Goal: Task Accomplishment & Management: Complete application form

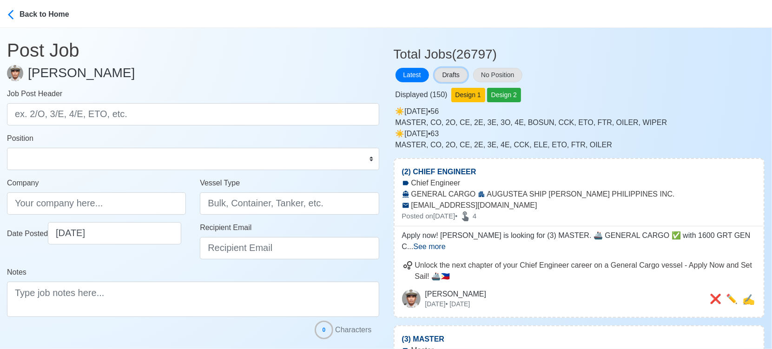
click at [452, 76] on button "Drafts" at bounding box center [450, 75] width 33 height 14
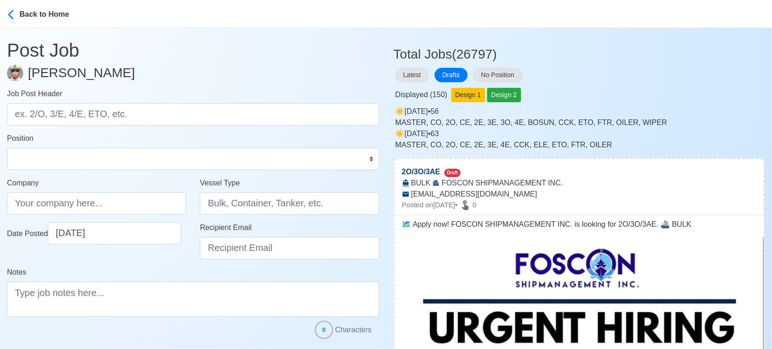
click at [637, 113] on div "☀️️ [DATE] • 56 MASTER, CO, 2O, CE, 2E, 3E, 3O, 4E, BOSUN, CCK, ETO, FTR, OILER…" at bounding box center [579, 117] width 369 height 22
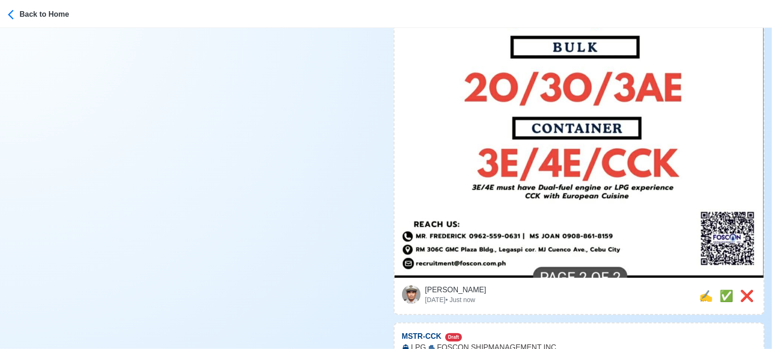
scroll to position [516, 0]
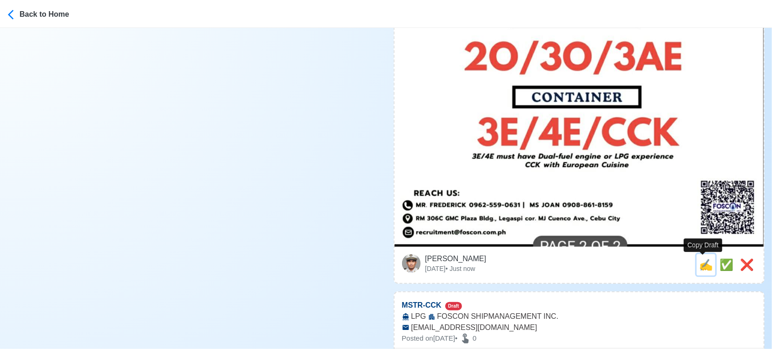
click at [699, 268] on span "✍️" at bounding box center [706, 264] width 14 height 13
type input "2O/3O/3AE"
type input "FOSCON SHIPMANAGEMENT INC."
type input "BULK"
type input "[EMAIL_ADDRESS][DOMAIN_NAME]"
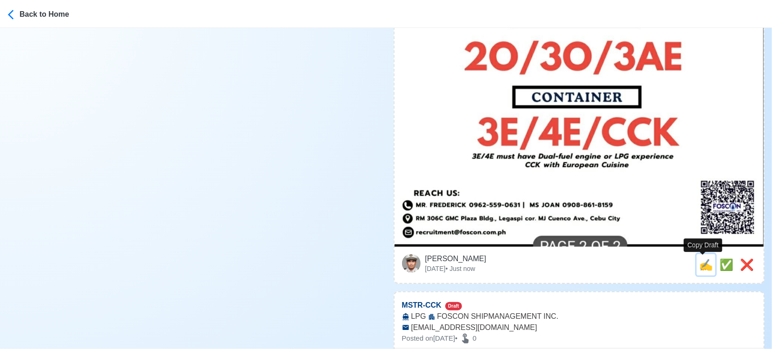
type textarea "🗺️ Apply now! FOSCON SHIPMANAGEMENT INC. is looking for 2O/3O/3AE. 🚢 BULK"
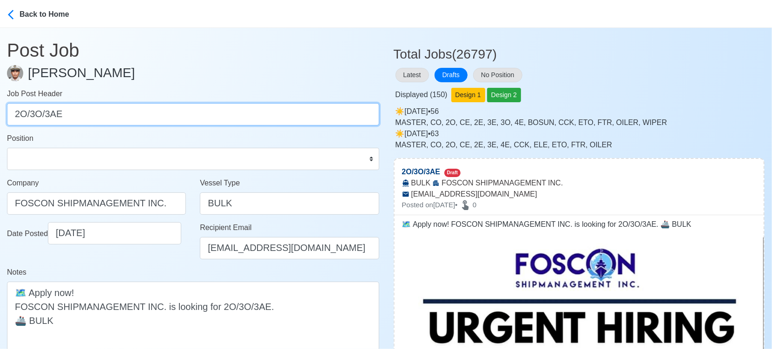
drag, startPoint x: 29, startPoint y: 118, endPoint x: 112, endPoint y: 123, distance: 83.3
click at [112, 123] on input "2O/3O/3AE" at bounding box center [193, 114] width 372 height 22
type input "2O"
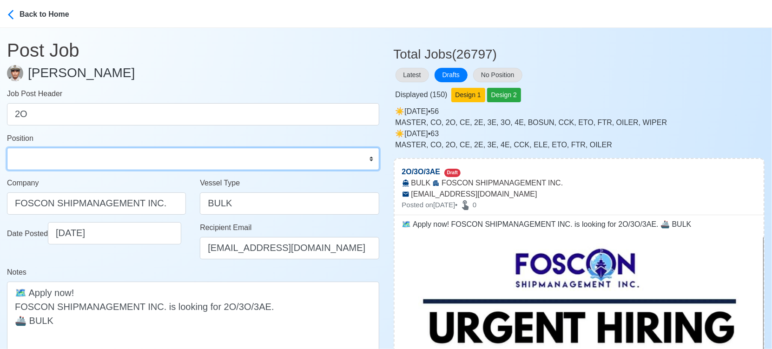
click at [81, 163] on select "Master Chief Officer 2nd Officer 3rd Officer Junior Officer Chief Engineer 2nd …" at bounding box center [193, 159] width 372 height 22
select select "2nd Officer"
click at [7, 148] on select "Master Chief Officer 2nd Officer 3rd Officer Junior Officer Chief Engineer 2nd …" at bounding box center [193, 159] width 372 height 22
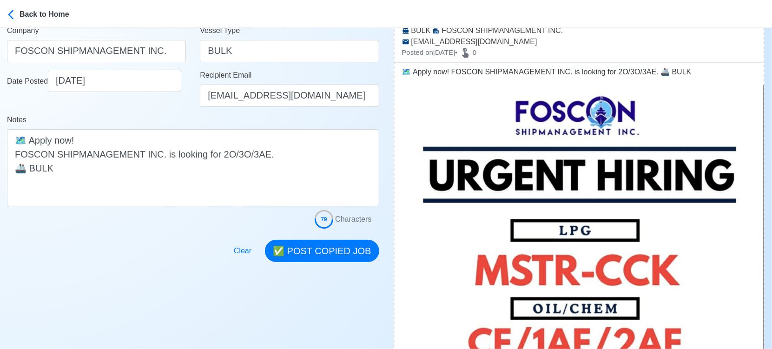
scroll to position [155, 0]
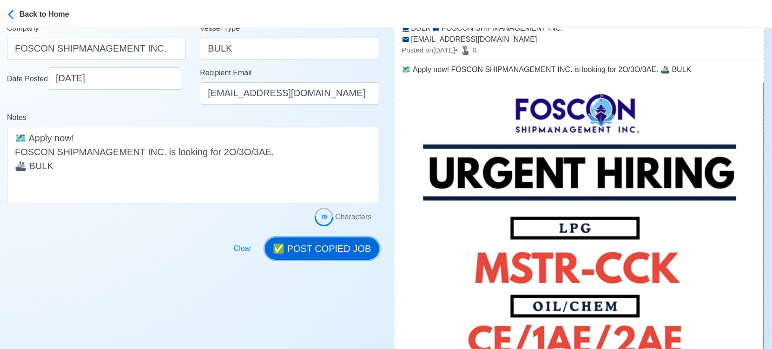
click at [300, 244] on button "✅ POST COPIED JOB" at bounding box center [322, 248] width 114 height 22
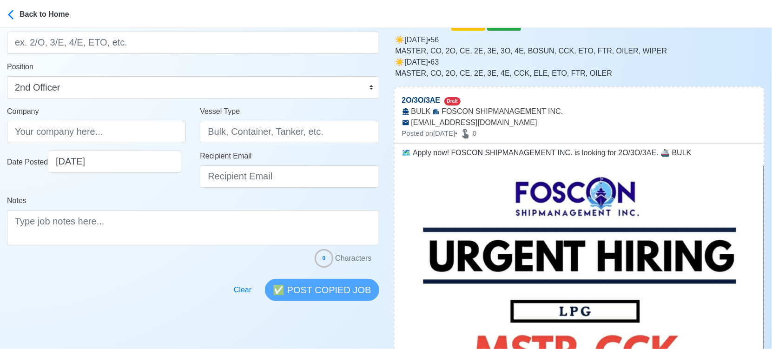
scroll to position [0, 0]
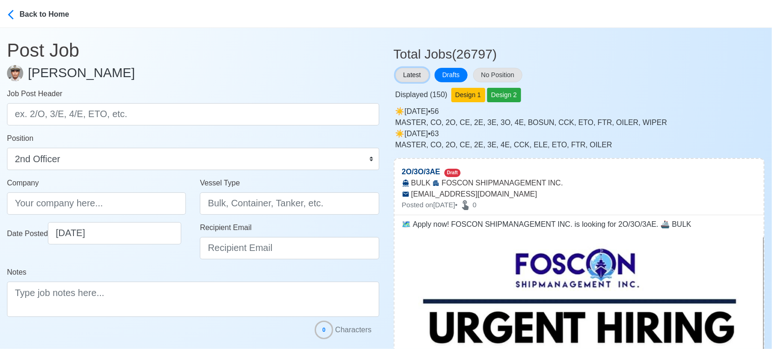
click at [420, 74] on button "Latest" at bounding box center [411, 75] width 33 height 14
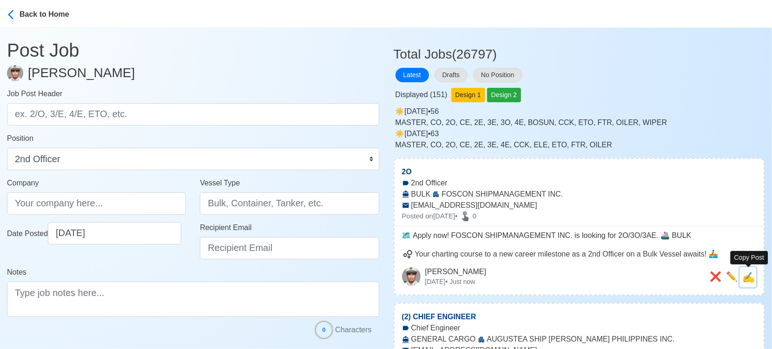
click at [752, 278] on span "✍️" at bounding box center [748, 277] width 13 height 12
type input "2O"
type input "FOSCON SHIPMANAGEMENT INC."
type input "BULK"
type input "[EMAIL_ADDRESS][DOMAIN_NAME]"
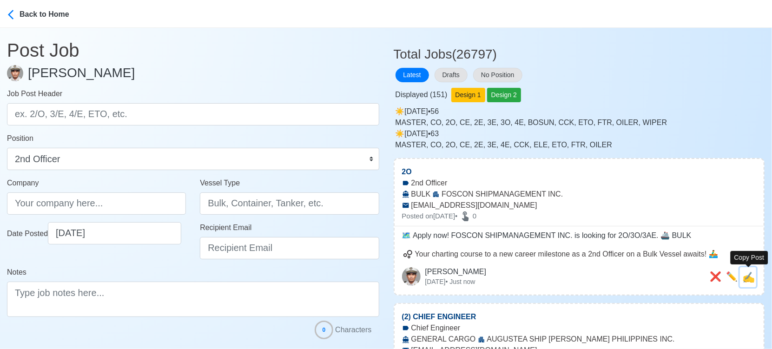
type textarea "🗺️ Apply now! FOSCON SHIPMANAGEMENT INC. is looking for 2O/3O/3AE. 🚢 BULK"
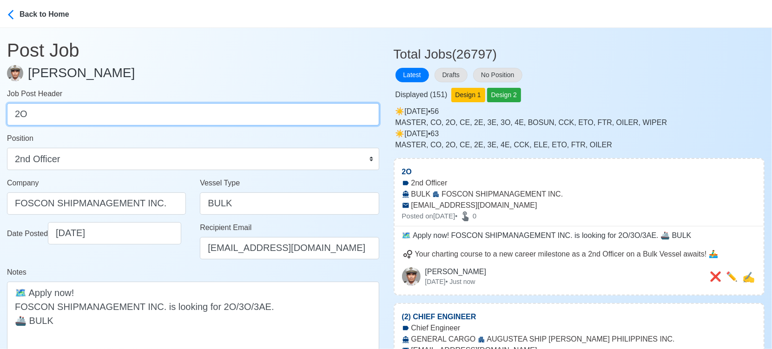
click at [171, 115] on input "2O" at bounding box center [193, 114] width 372 height 22
paste input "3O/3AE"
drag, startPoint x: 29, startPoint y: 115, endPoint x: 95, endPoint y: 129, distance: 67.3
click at [95, 129] on form "Job Post Header 3O/3AE Position Master Chief Officer 2nd Officer 3rd Officer Ju…" at bounding box center [193, 234] width 372 height 293
type input "3O"
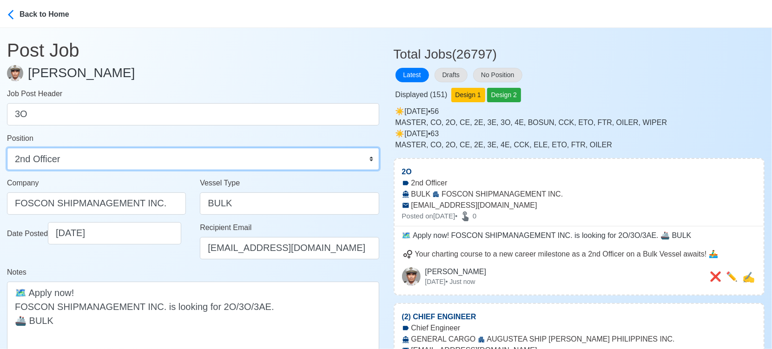
click at [88, 156] on select "Master Chief Officer 2nd Officer 3rd Officer Junior Officer Chief Engineer 2nd …" at bounding box center [193, 159] width 372 height 22
select select "3rd Officer"
click at [7, 148] on select "Master Chief Officer 2nd Officer 3rd Officer Junior Officer Chief Engineer 2nd …" at bounding box center [193, 159] width 372 height 22
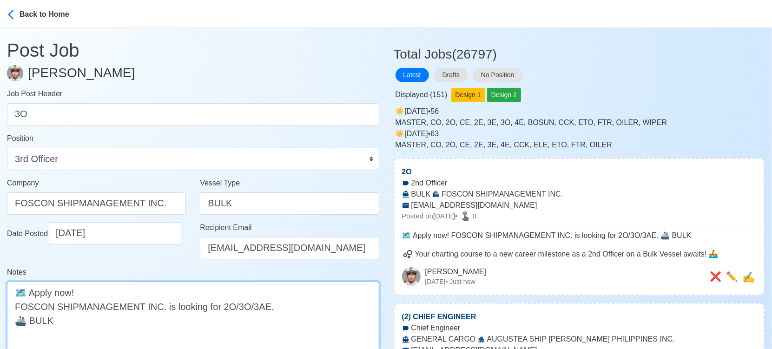
drag, startPoint x: 229, startPoint y: 307, endPoint x: 216, endPoint y: 307, distance: 13.9
click at [216, 307] on textarea "🗺️ Apply now! FOSCON SHIPMANAGEMENT INC. is looking for 2O/3O/3AE. 🚢 BULK" at bounding box center [193, 320] width 372 height 77
click at [244, 302] on textarea "🗺️ Apply now! FOSCON SHIPMANAGEMENT INC. is looking for 3O/3AE. 🚢 BULK" at bounding box center [193, 320] width 372 height 77
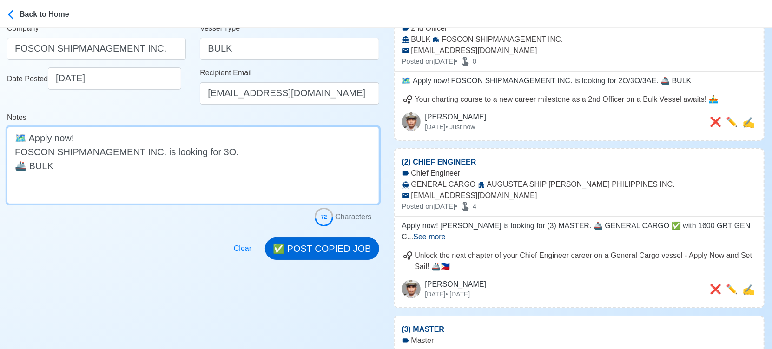
type textarea "🗺️ Apply now! FOSCON SHIPMANAGEMENT INC. is looking for 3O. 🚢 BULK"
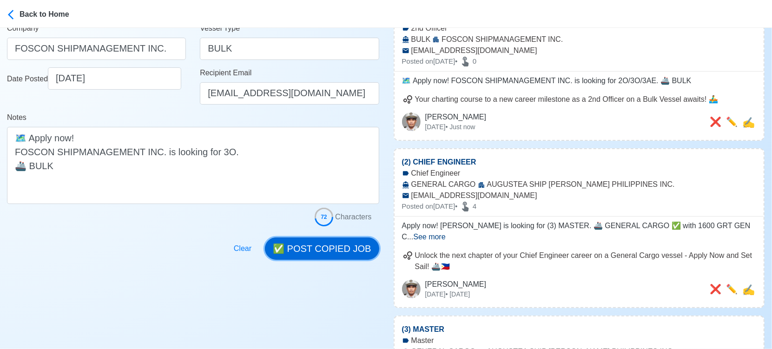
click at [322, 246] on button "✅ POST COPIED JOB" at bounding box center [322, 248] width 114 height 22
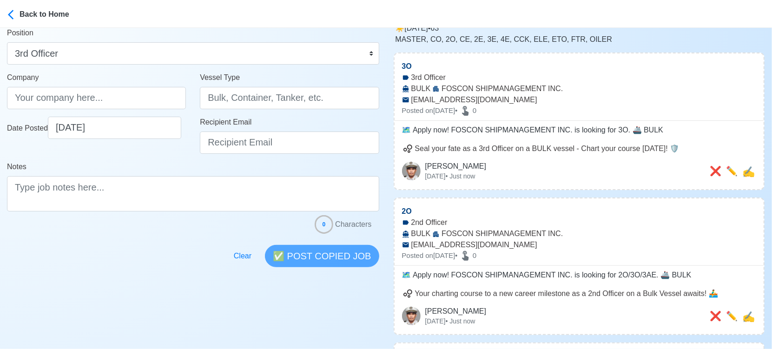
scroll to position [206, 0]
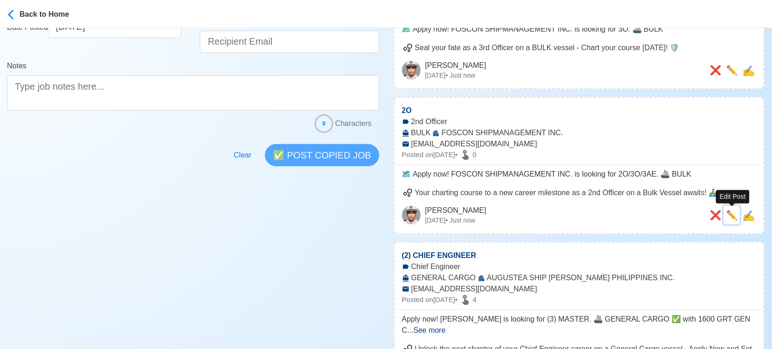
click at [733, 218] on span "✏️" at bounding box center [732, 215] width 12 height 10
type input "2O"
select select "2nd Officer"
type input "FOSCON SHIPMANAGEMENT INC."
type input "BULK"
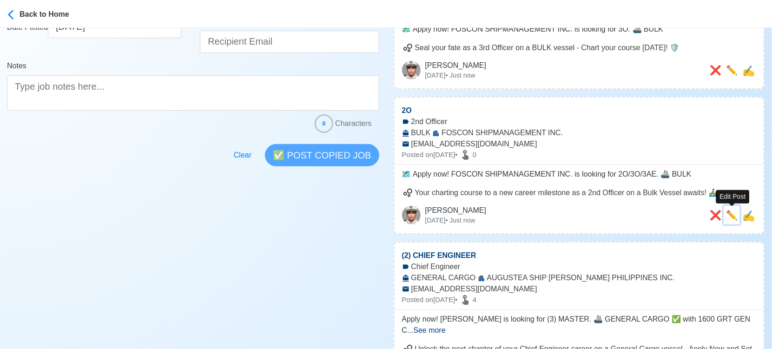
type input "[EMAIL_ADDRESS][DOMAIN_NAME]"
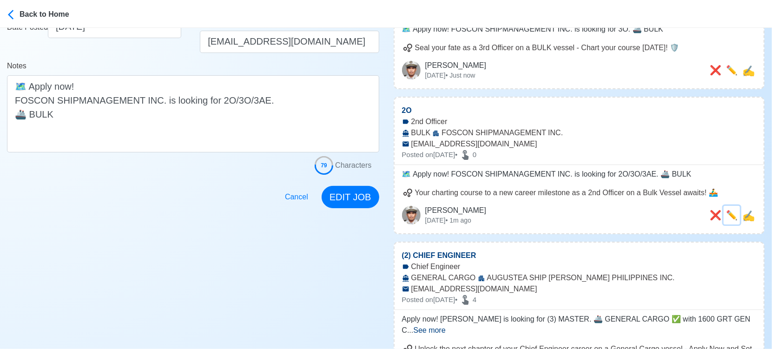
scroll to position [0, 0]
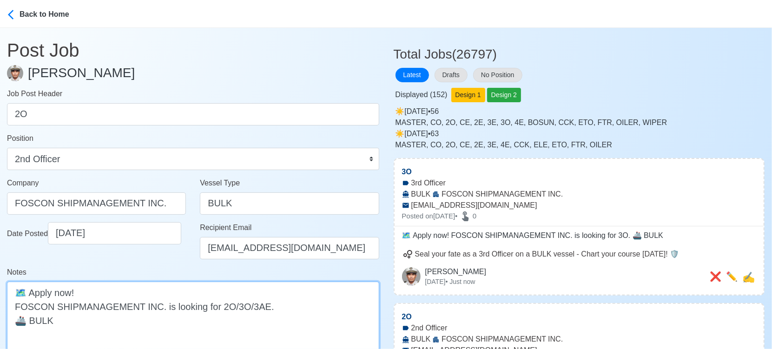
drag, startPoint x: 223, startPoint y: 304, endPoint x: 260, endPoint y: 306, distance: 36.7
click at [260, 306] on textarea "🗺️ Apply now! FOSCON SHIPMANAGEMENT INC. is looking for 2O/3O/3AE. 🚢 BULK" at bounding box center [193, 320] width 372 height 77
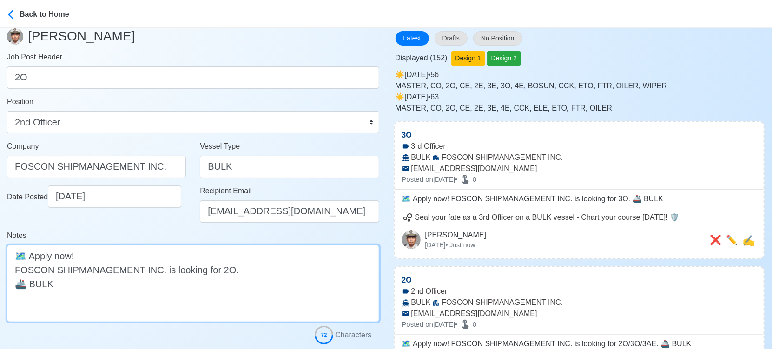
scroll to position [155, 0]
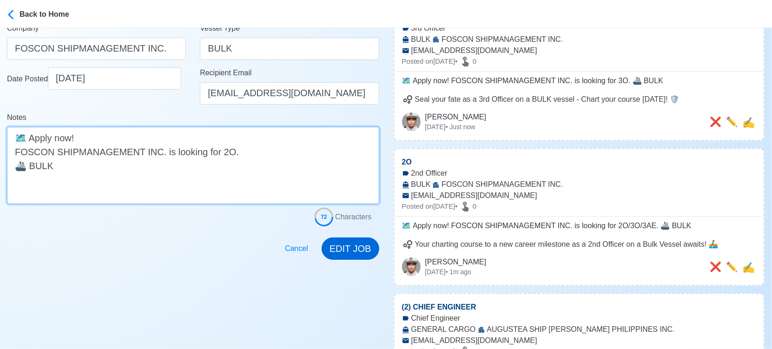
type textarea "🗺️ Apply now! FOSCON SHIPMANAGEMENT INC. is looking for 2O. 🚢 BULK"
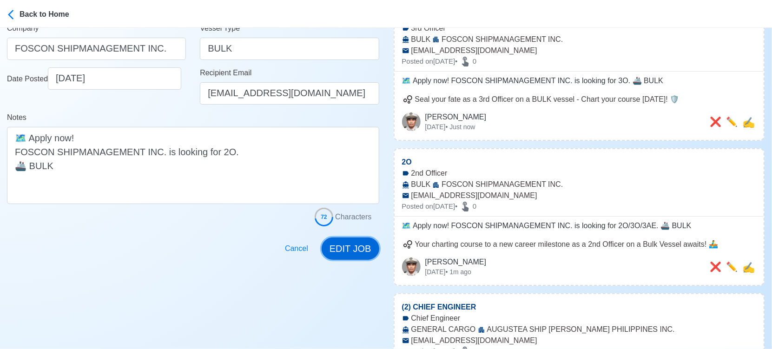
click at [347, 244] on button "EDIT JOB" at bounding box center [350, 248] width 58 height 22
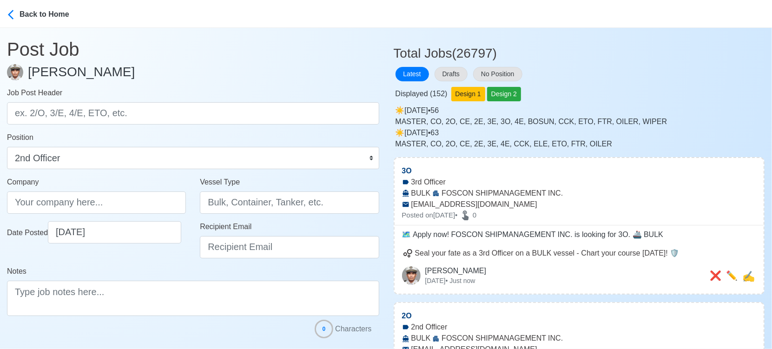
scroll to position [0, 0]
click at [460, 76] on button "Drafts" at bounding box center [450, 75] width 33 height 14
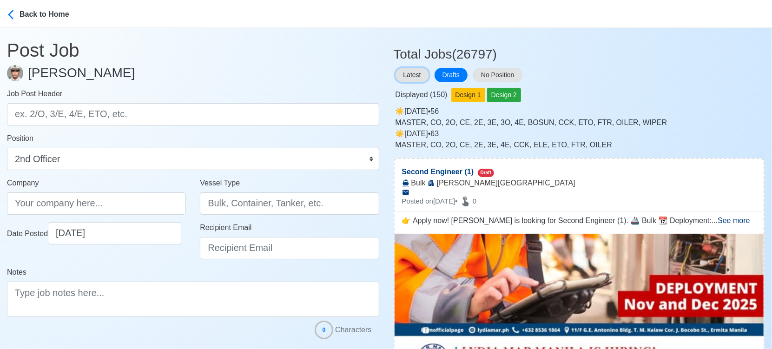
click at [399, 69] on button "Latest" at bounding box center [411, 75] width 33 height 14
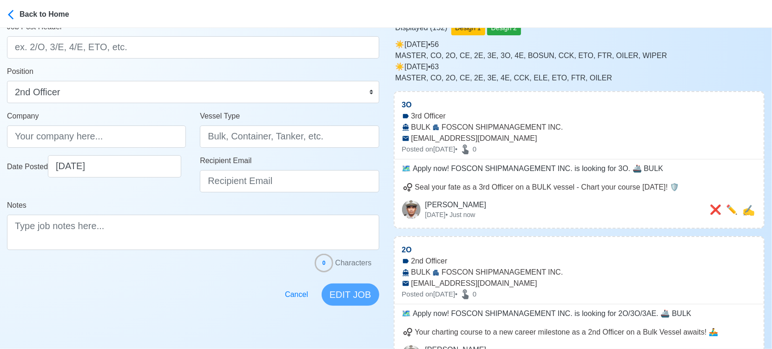
scroll to position [52, 0]
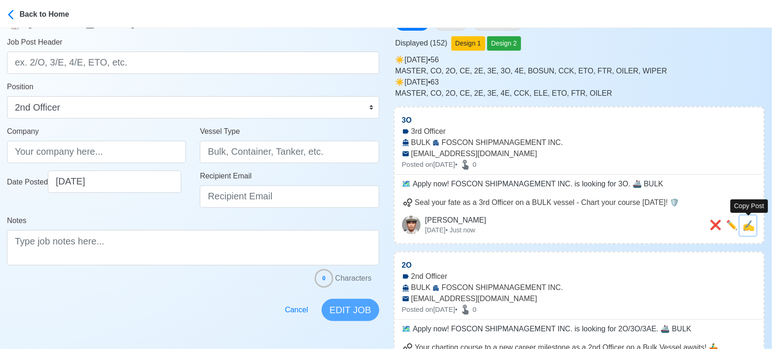
click at [754, 228] on span "✍️" at bounding box center [748, 226] width 13 height 12
type input "3O"
select select "3rd Officer"
type input "FOSCON SHIPMANAGEMENT INC."
type input "BULK"
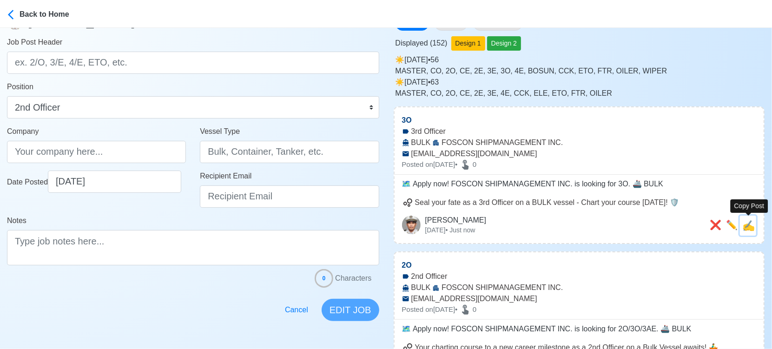
type input "[EMAIL_ADDRESS][DOMAIN_NAME]"
type textarea "🗺️ Apply now! FOSCON SHIPMANAGEMENT INC. is looking for 3O. 🚢 BULK"
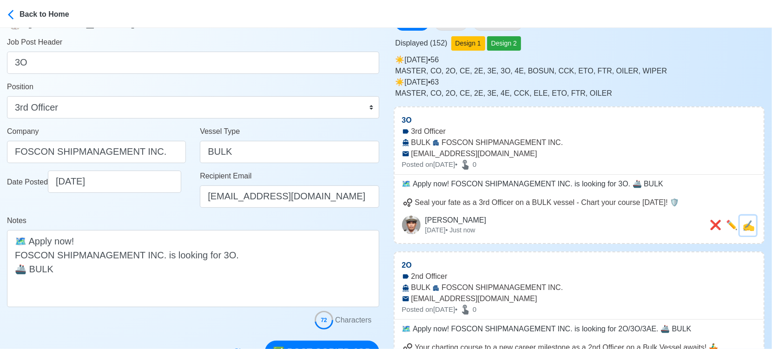
scroll to position [0, 0]
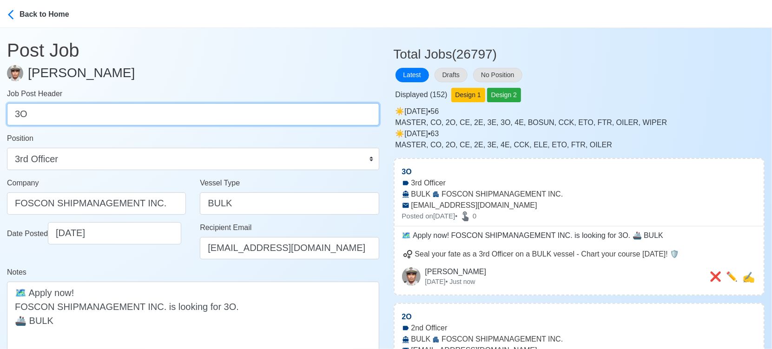
click at [144, 116] on input "3O" at bounding box center [193, 114] width 372 height 22
paste input "AE"
type input "3AE"
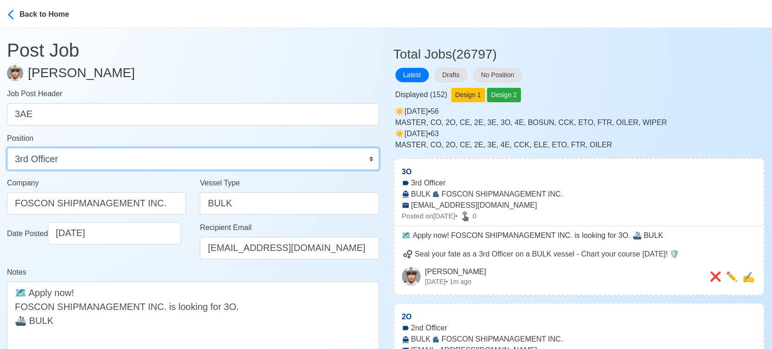
click at [133, 159] on select "Master Chief Officer 2nd Officer 3rd Officer Junior Officer Chief Engineer 2nd …" at bounding box center [193, 159] width 372 height 22
select select "3rd Assistant Engineer"
click at [7, 148] on select "Master Chief Officer 2nd Officer 3rd Officer Junior Officer Chief Engineer 2nd …" at bounding box center [193, 159] width 372 height 22
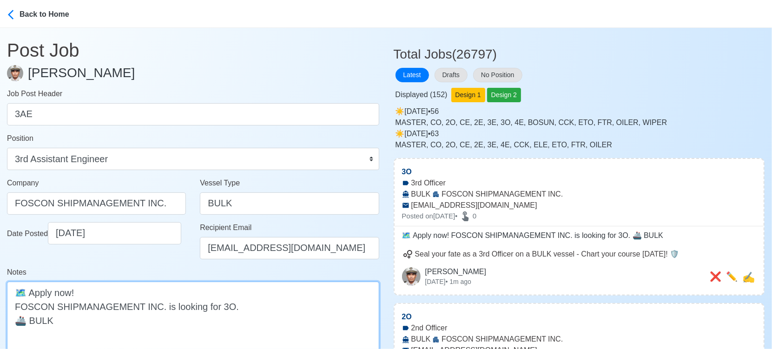
click at [224, 303] on textarea "🗺️ Apply now! FOSCON SHIPMANAGEMENT INC. is looking for 3O. 🚢 BULK" at bounding box center [193, 320] width 372 height 77
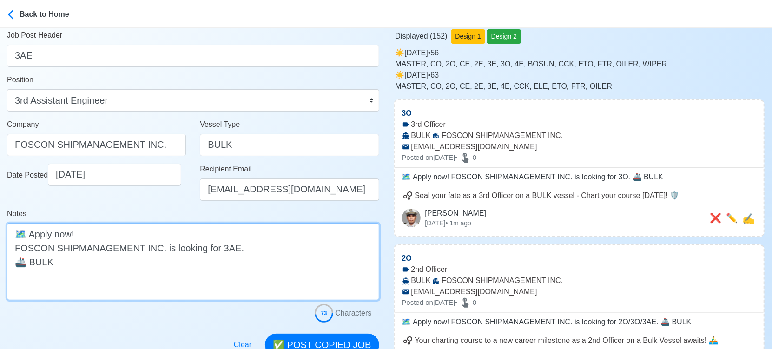
scroll to position [155, 0]
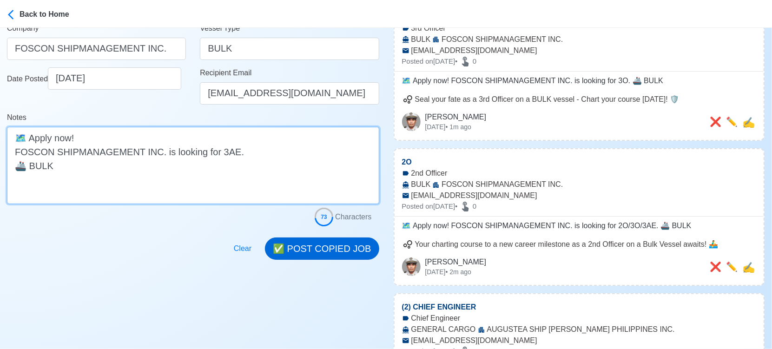
type textarea "🗺️ Apply now! FOSCON SHIPMANAGEMENT INC. is looking for 3AE. 🚢 BULK"
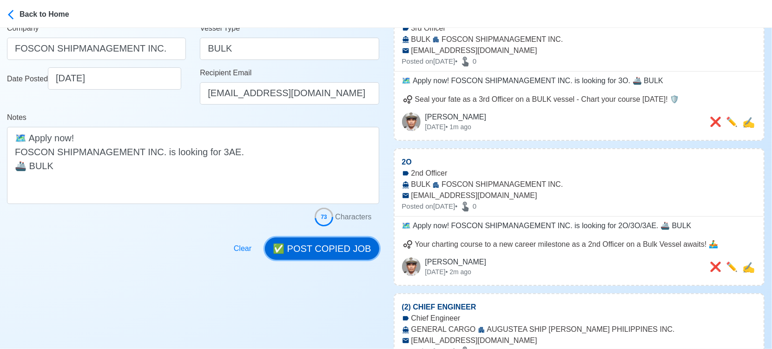
click at [316, 248] on button "✅ POST COPIED JOB" at bounding box center [322, 248] width 114 height 22
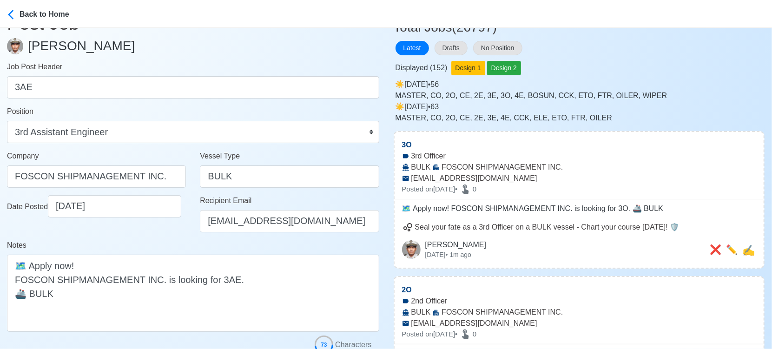
scroll to position [0, 0]
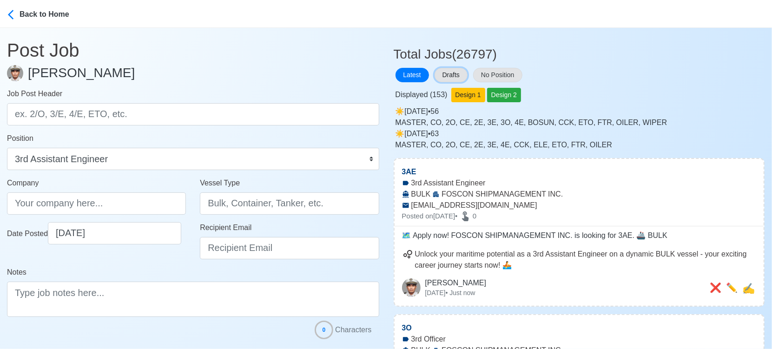
click at [452, 73] on button "Drafts" at bounding box center [450, 75] width 33 height 14
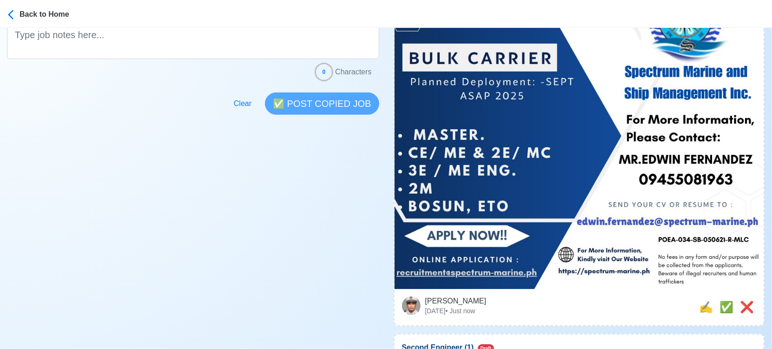
scroll to position [361, 0]
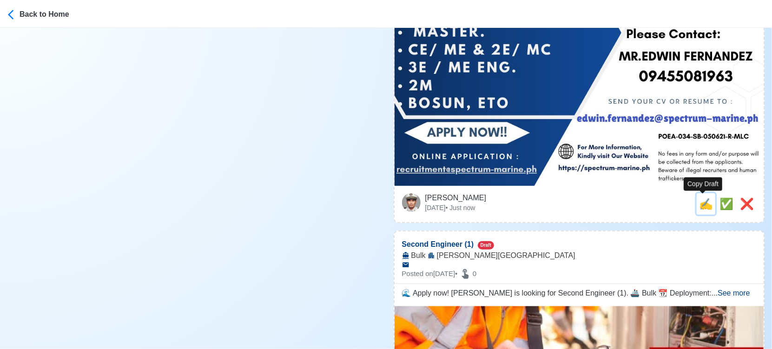
click at [705, 204] on span "✍️" at bounding box center [706, 203] width 14 height 13
type input "MASTER, CE/ ME & 2E/ MC, 3E / ME ENG, 2M, BOSUN, ETO"
select select
type input "Spectrum Marine and Ship Management Inc."
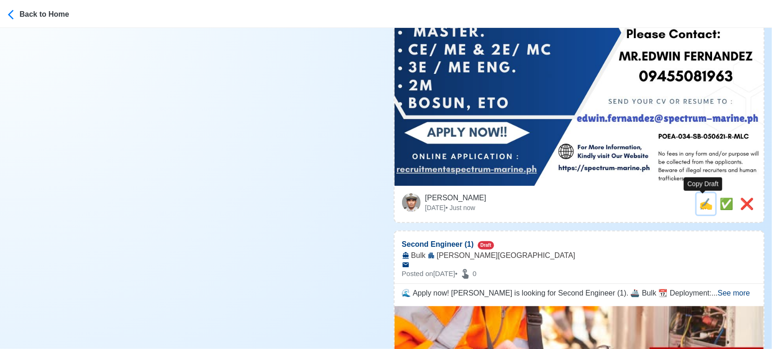
type input "BULK CARRIER"
type input "[PERSON_NAME][EMAIL_ADDRESS][PERSON_NAME][DOMAIN_NAME]"
type textarea "🛳️ Apply now! 🌊 Spectrum Marine and Ship Management Inc. is looking for MASTER,…"
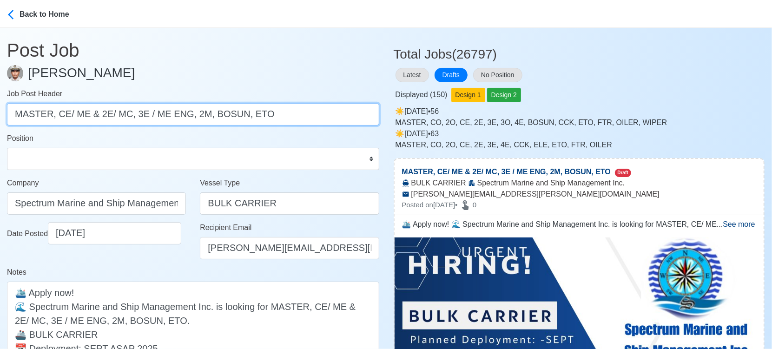
drag, startPoint x: 54, startPoint y: 114, endPoint x: 282, endPoint y: 126, distance: 227.9
click at [282, 126] on form "Job Post Header MASTER, CE/ ME & 2E/ MC, 3E / ME ENG, 2M, BOSUN, ETO Position M…" at bounding box center [193, 262] width 372 height 348
type input "MASTER"
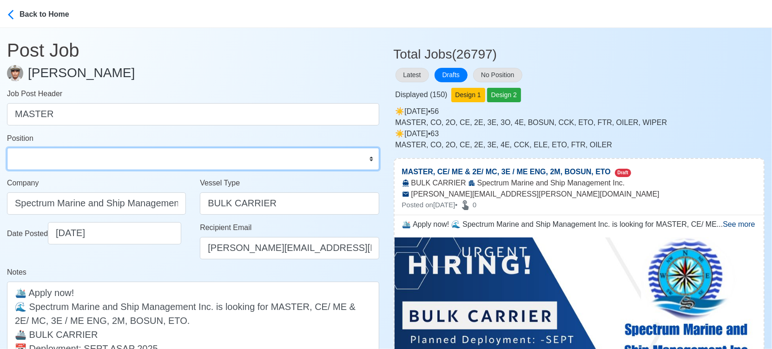
drag, startPoint x: 213, startPoint y: 166, endPoint x: 212, endPoint y: 159, distance: 7.5
click at [213, 166] on select "Master Chief Officer 2nd Officer 3rd Officer Junior Officer Chief Engineer 2nd …" at bounding box center [193, 159] width 372 height 22
select select "Master"
click at [7, 148] on select "Master Chief Officer 2nd Officer 3rd Officer Junior Officer Chief Engineer 2nd …" at bounding box center [193, 159] width 372 height 22
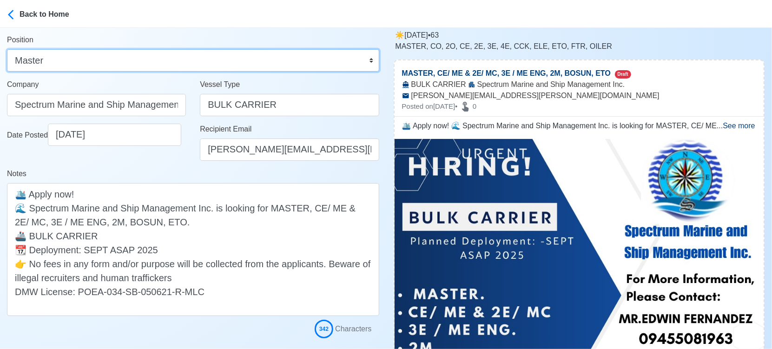
scroll to position [103, 0]
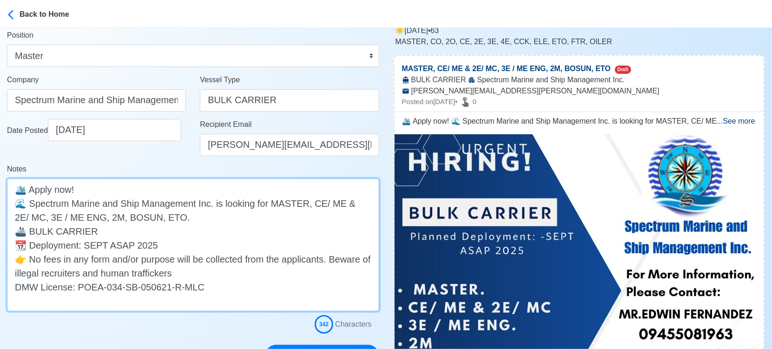
drag, startPoint x: 311, startPoint y: 202, endPoint x: 312, endPoint y: 221, distance: 18.6
click at [312, 221] on textarea "🛳️ Apply now! 🌊 Spectrum Marine and Ship Management Inc. is looking for MASTER,…" at bounding box center [193, 244] width 372 height 133
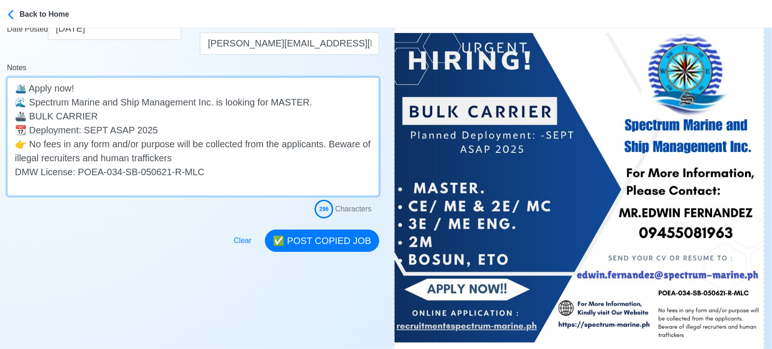
scroll to position [206, 0]
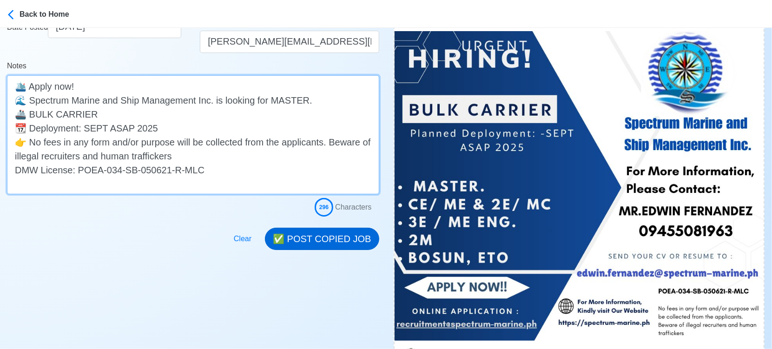
type textarea "🛳️ Apply now! 🌊 Spectrum Marine and Ship Management Inc. is looking for MASTER.…"
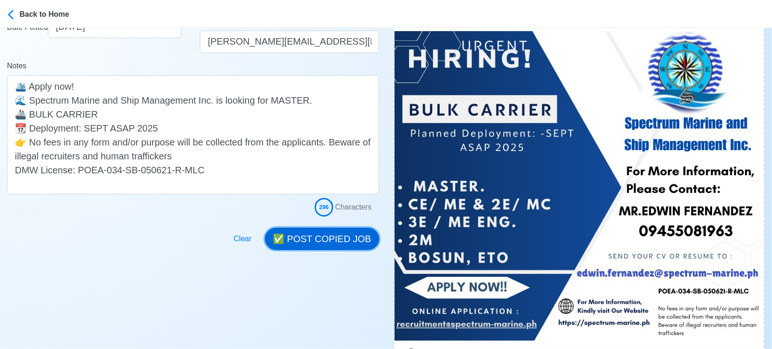
click at [348, 229] on button "✅ POST COPIED JOB" at bounding box center [322, 239] width 114 height 22
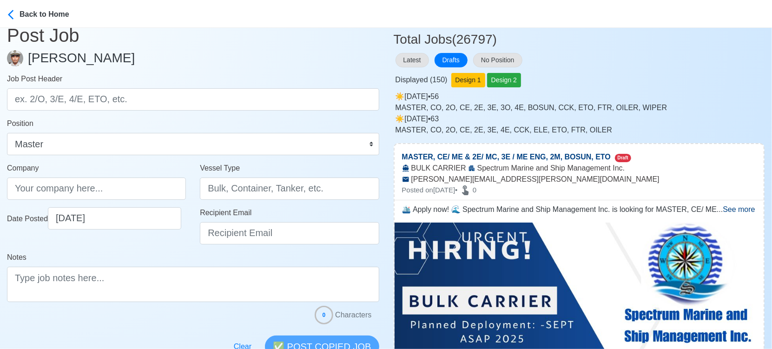
scroll to position [0, 0]
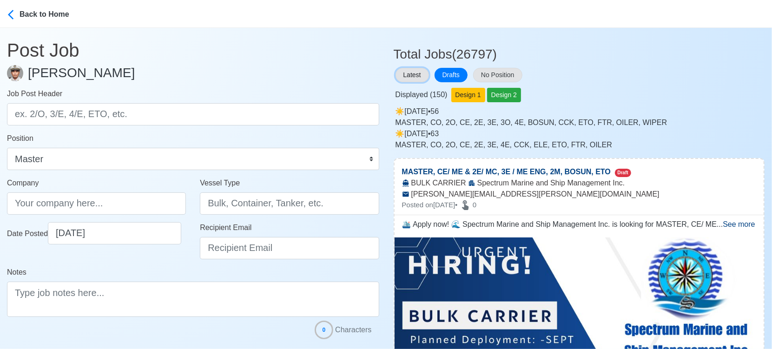
click at [416, 74] on button "Latest" at bounding box center [411, 75] width 33 height 14
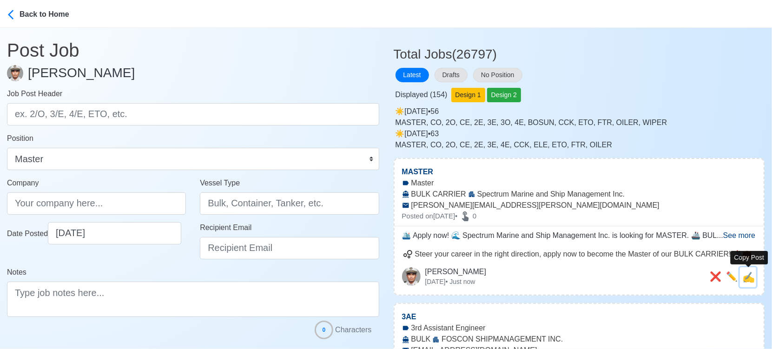
click at [750, 278] on span "✍️" at bounding box center [748, 277] width 13 height 12
type input "MASTER"
type input "Spectrum Marine and Ship Management Inc."
type input "BULK CARRIER"
type input "[PERSON_NAME][EMAIL_ADDRESS][PERSON_NAME][DOMAIN_NAME]"
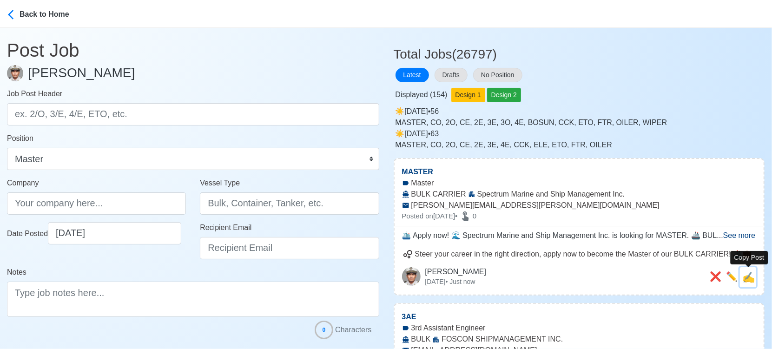
type textarea "🛳️ Apply now! 🌊 Spectrum Marine and Ship Management Inc. is looking for MASTER.…"
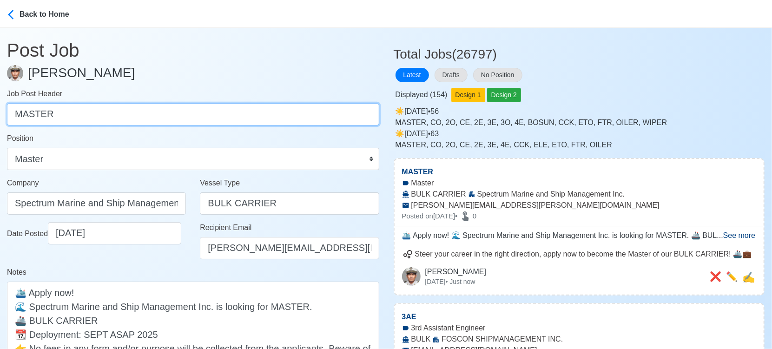
click at [162, 111] on input "MASTER" at bounding box center [193, 114] width 372 height 22
paste input "CE/ ME & 2E/ MC, 3E / ME ENG, 2M, BOSUN, ETO."
drag, startPoint x: 56, startPoint y: 114, endPoint x: 260, endPoint y: 113, distance: 203.5
click at [260, 113] on input "CE/ ME & 2E/ MC, 3E / ME ENG, 2M, BOSUN, ETO." at bounding box center [193, 114] width 372 height 22
type input "CE/ ME"
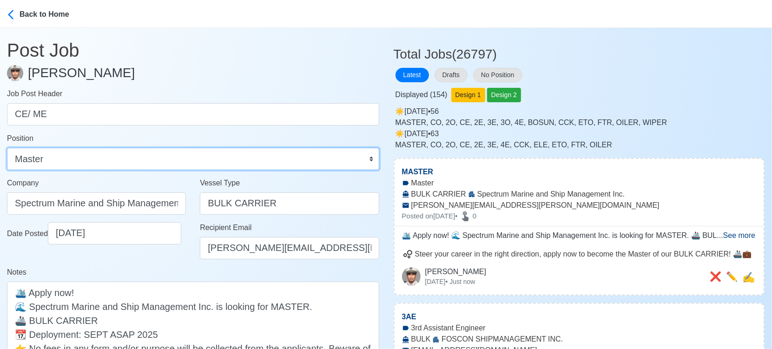
click at [103, 163] on select "Master Chief Officer 2nd Officer 3rd Officer Junior Officer Chief Engineer 2nd …" at bounding box center [193, 159] width 372 height 22
select select "Chief Engineer"
click at [7, 148] on select "Master Chief Officer 2nd Officer 3rd Officer Junior Officer Chief Engineer 2nd …" at bounding box center [193, 159] width 372 height 22
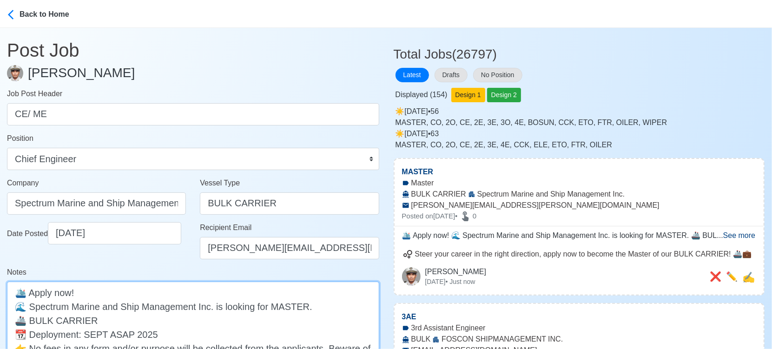
click at [295, 303] on textarea "🛳️ Apply now! 🌊 Spectrum Marine and Ship Management Inc. is looking for MASTER.…" at bounding box center [193, 341] width 372 height 119
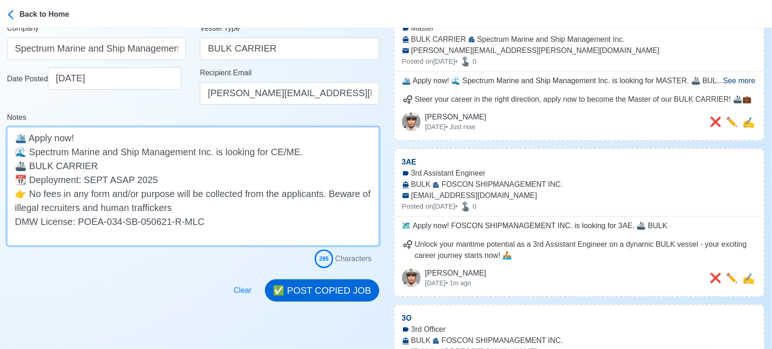
type textarea "🛳️ Apply now! 🌊 Spectrum Marine and Ship Management Inc. is looking for CE/ME. …"
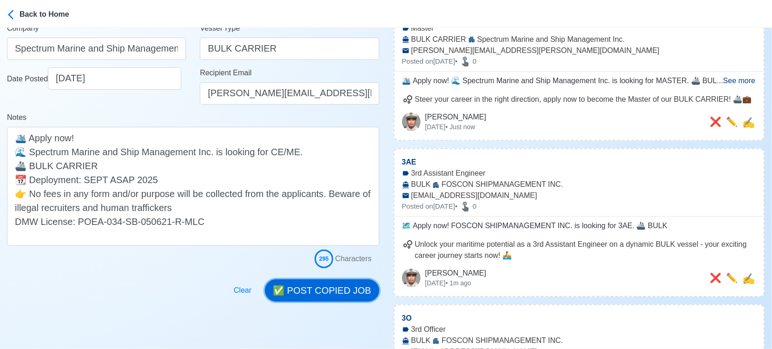
click at [319, 292] on button "✅ POST COPIED JOB" at bounding box center [322, 290] width 114 height 22
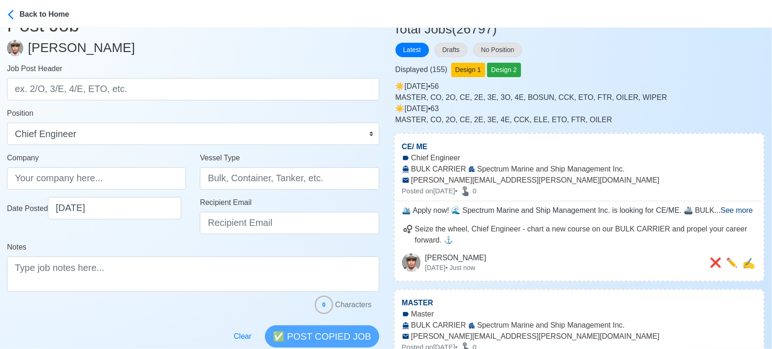
scroll to position [0, 0]
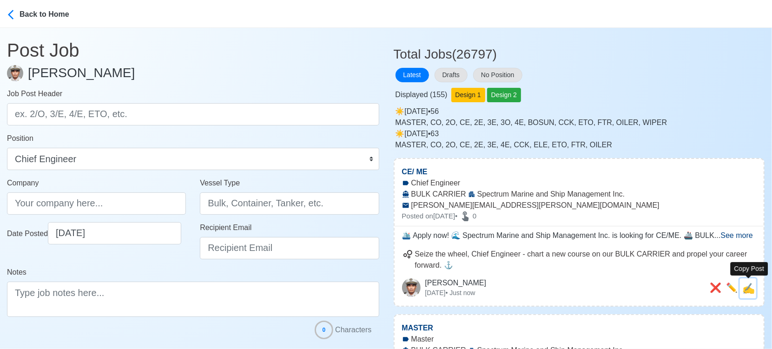
click at [747, 287] on span "✍️" at bounding box center [748, 288] width 13 height 12
type input "CE/ ME"
type input "Spectrum Marine and Ship Management Inc."
type input "BULK CARRIER"
type input "[PERSON_NAME][EMAIL_ADDRESS][PERSON_NAME][DOMAIN_NAME]"
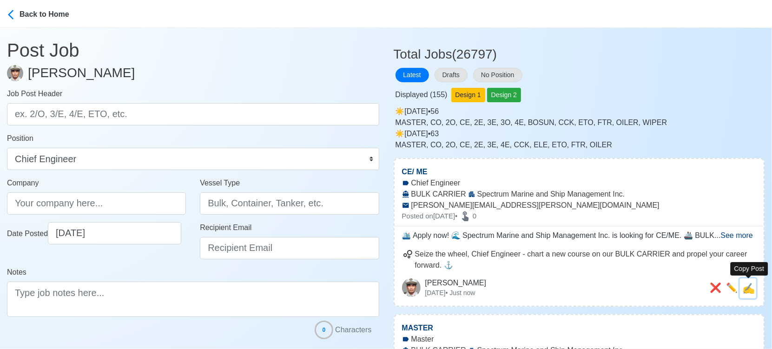
type textarea "🛳️ Apply now! 🌊 Spectrum Marine and Ship Management Inc. is looking for CE/ME. …"
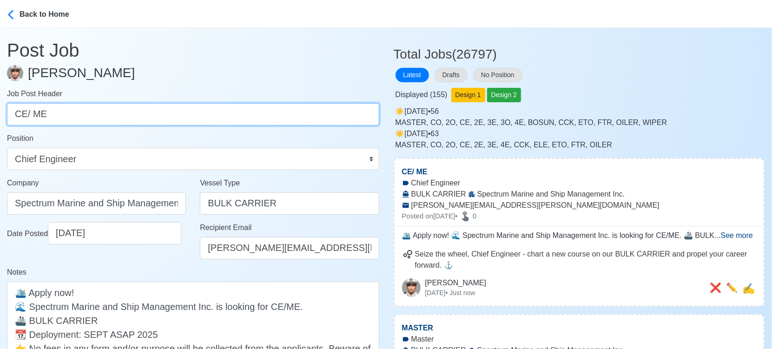
click at [102, 116] on input "CE/ ME" at bounding box center [193, 114] width 372 height 22
paste input "2E/ MC, 3E / ME ENG, 2M, BOSUN, ETO."
drag, startPoint x: 51, startPoint y: 114, endPoint x: 190, endPoint y: 111, distance: 139.0
click at [190, 111] on input "2E/ MC, 3E / ME ENG, 2M, BOSUN, ETO." at bounding box center [193, 114] width 372 height 22
type input "2E/ MC"
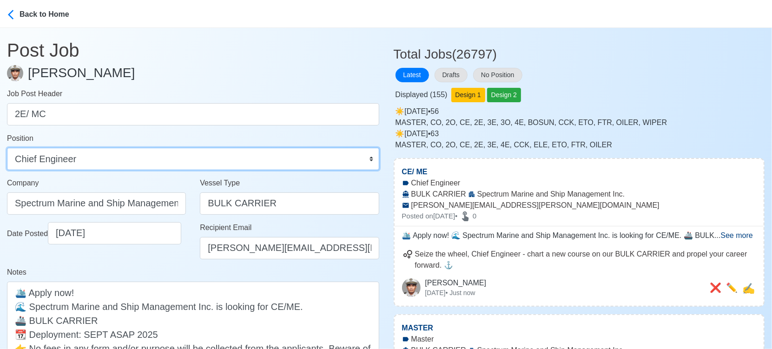
click at [176, 159] on select "Master Chief Officer 2nd Officer 3rd Officer Junior Officer Chief Engineer 2nd …" at bounding box center [193, 159] width 372 height 22
select select "2nd Engineer"
click at [7, 148] on select "Master Chief Officer 2nd Officer 3rd Officer Junior Officer Chief Engineer 2nd …" at bounding box center [193, 159] width 372 height 22
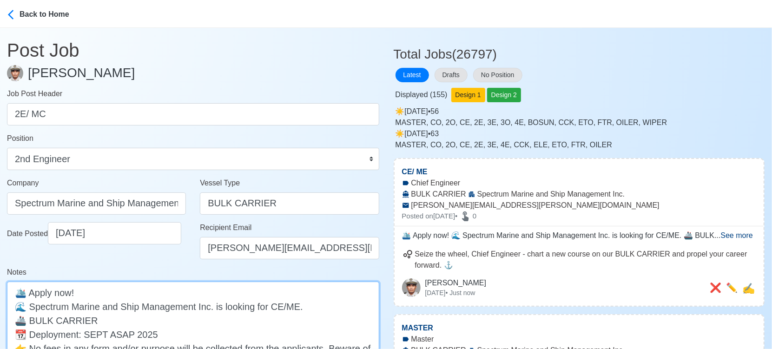
click at [278, 301] on textarea "🛳️ Apply now! 🌊 Spectrum Marine and Ship Management Inc. is looking for CE/ME. …" at bounding box center [193, 341] width 372 height 119
click at [295, 308] on textarea "🛳️ Apply now! 🌊 Spectrum Marine and Ship Management Inc. is looking for 2E/ME. …" at bounding box center [193, 341] width 372 height 119
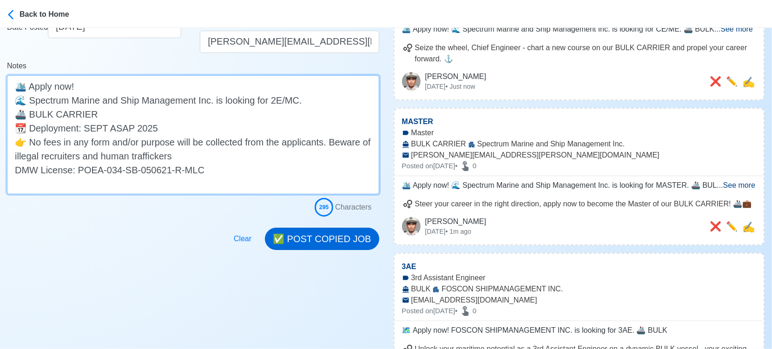
type textarea "🛳️ Apply now! 🌊 Spectrum Marine and Ship Management Inc. is looking for 2E/MC. …"
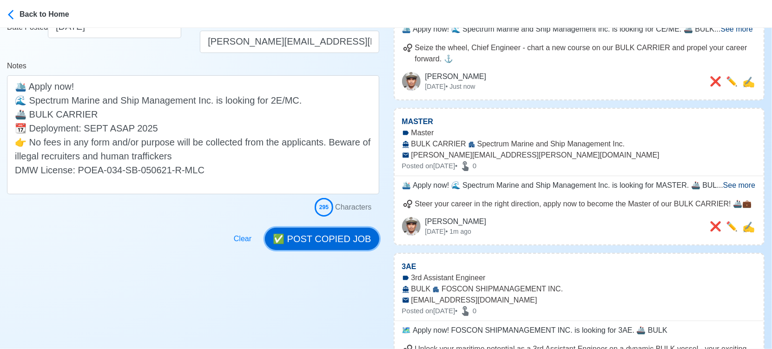
click at [343, 233] on button "✅ POST COPIED JOB" at bounding box center [322, 239] width 114 height 22
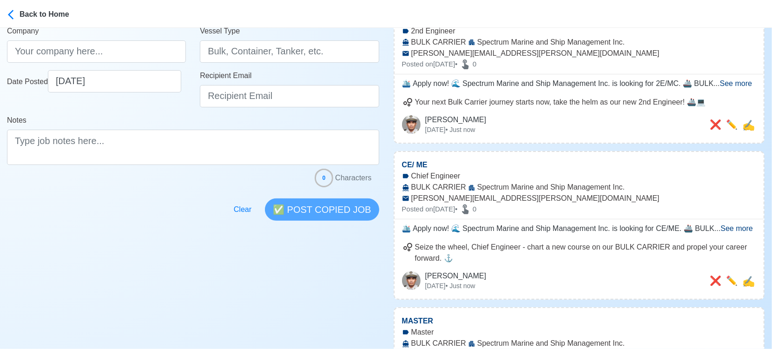
scroll to position [103, 0]
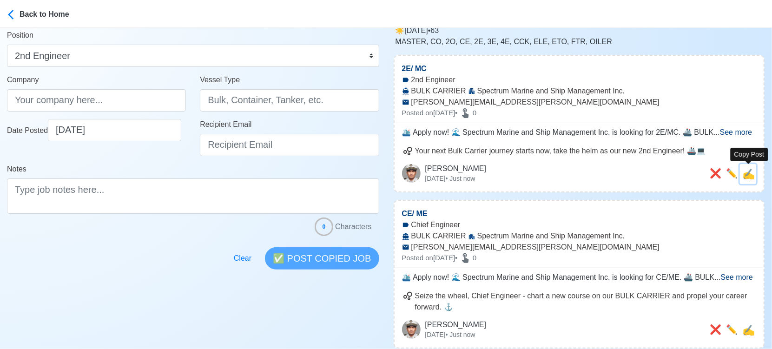
click at [752, 174] on span "✍️" at bounding box center [748, 174] width 13 height 12
type input "2E/ MC"
type input "Spectrum Marine and Ship Management Inc."
type input "BULK CARRIER"
type input "[PERSON_NAME][EMAIL_ADDRESS][PERSON_NAME][DOMAIN_NAME]"
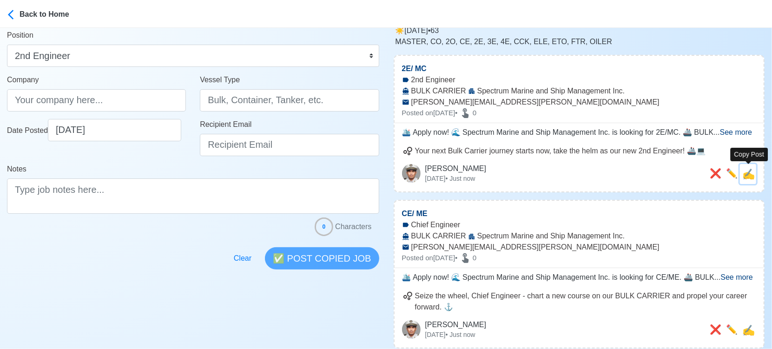
type textarea "🛳️ Apply now! 🌊 Spectrum Marine and Ship Management Inc. is looking for 2E/MC. …"
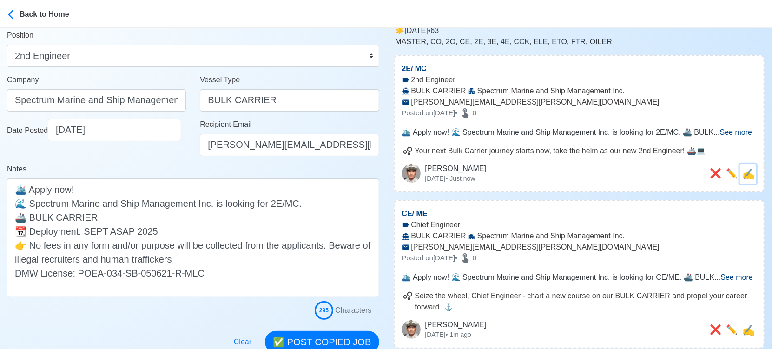
scroll to position [0, 0]
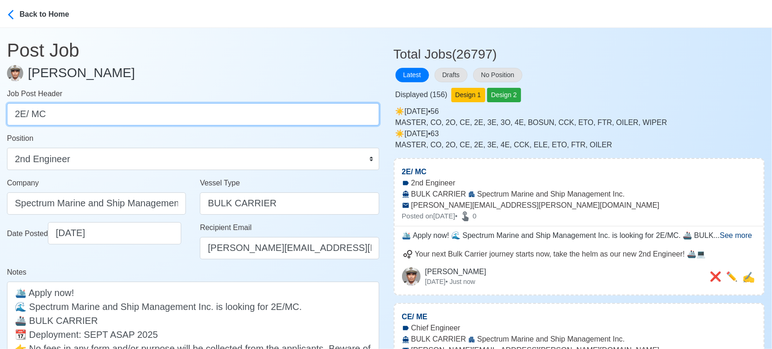
click at [135, 106] on input "2E/ MC" at bounding box center [193, 114] width 372 height 22
paste input "3E / ME ENG, 2M, BOSUN, ETO."
drag, startPoint x: 71, startPoint y: 114, endPoint x: 167, endPoint y: 118, distance: 96.7
click at [167, 118] on input "3E / ME ENG, 2M, BOSUN, ETO." at bounding box center [193, 114] width 372 height 22
type input "3E / ME ENG"
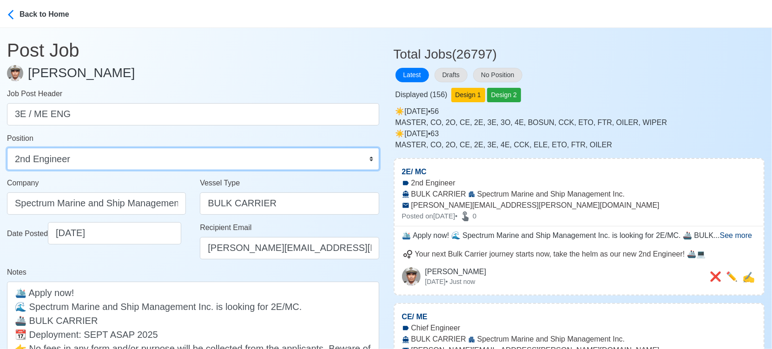
click at [139, 157] on select "Master Chief Officer 2nd Officer 3rd Officer Junior Officer Chief Engineer 2nd …" at bounding box center [193, 159] width 372 height 22
select select "3rd Engineer"
click at [7, 148] on select "Master Chief Officer 2nd Officer 3rd Officer Junior Officer Chief Engineer 2nd …" at bounding box center [193, 159] width 372 height 22
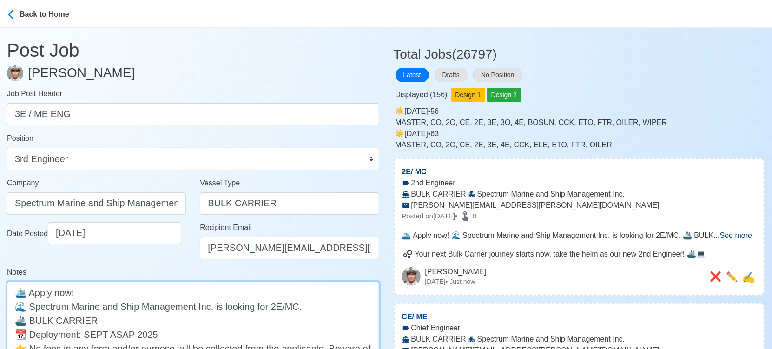
click at [277, 304] on textarea "🛳️ Apply now! 🌊 Spectrum Marine and Ship Management Inc. is looking for 2E/MC. …" at bounding box center [193, 341] width 372 height 119
click at [298, 304] on textarea "🛳️ Apply now! 🌊 Spectrum Marine and Ship Management Inc. is looking for 3E/MC. …" at bounding box center [193, 341] width 372 height 119
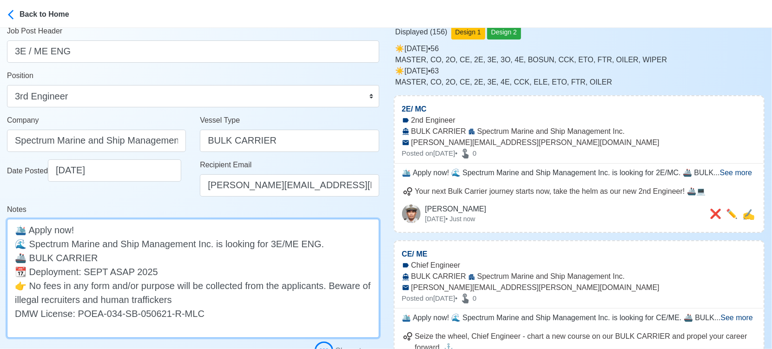
scroll to position [103, 0]
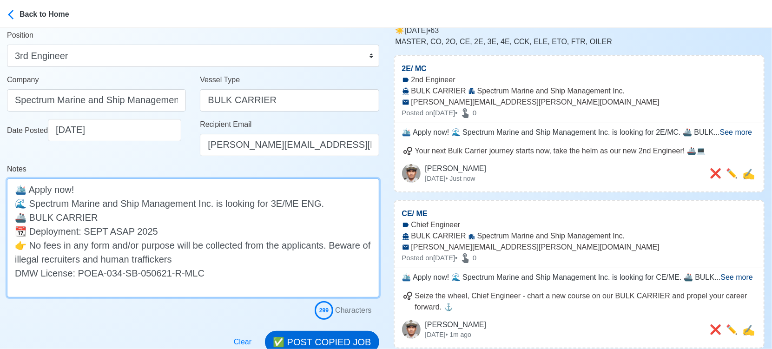
type textarea "🛳️ Apply now! 🌊 Spectrum Marine and Ship Management Inc. is looking for 3E/ME E…"
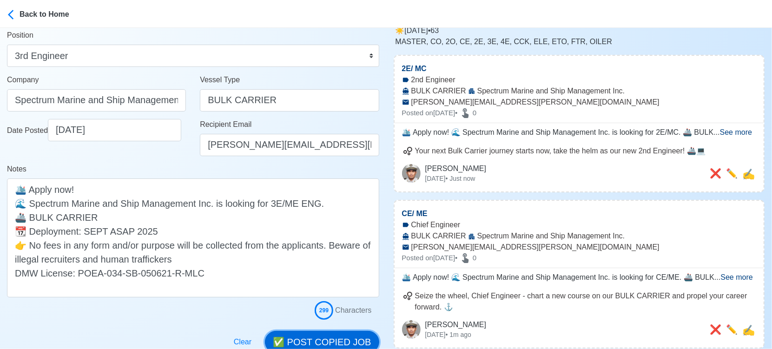
click at [334, 334] on button "✅ POST COPIED JOB" at bounding box center [322, 342] width 114 height 22
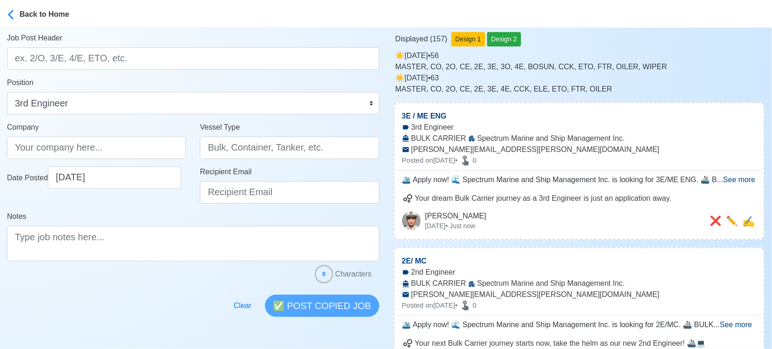
scroll to position [0, 0]
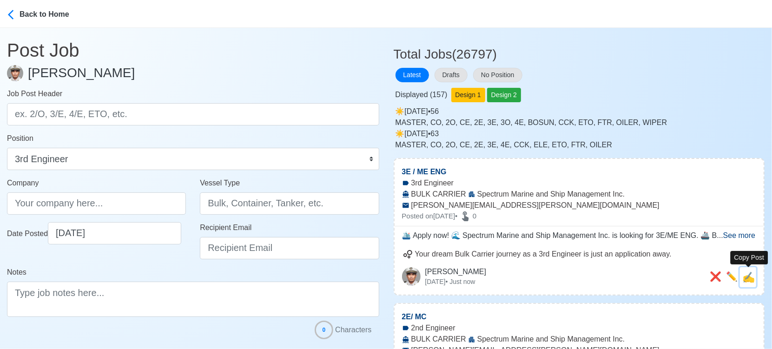
click at [748, 278] on span "✍️" at bounding box center [748, 277] width 13 height 12
type input "3E / ME ENG"
type input "Spectrum Marine and Ship Management Inc."
type input "BULK CARRIER"
type input "[PERSON_NAME][EMAIL_ADDRESS][PERSON_NAME][DOMAIN_NAME]"
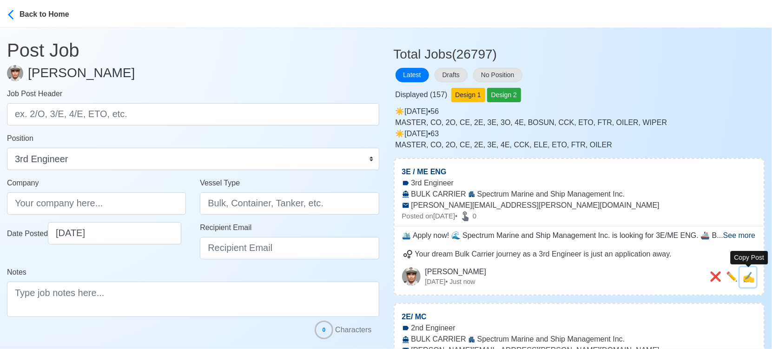
type textarea "🛳️ Apply now! 🌊 Spectrum Marine and Ship Management Inc. is looking for 3E/ME E…"
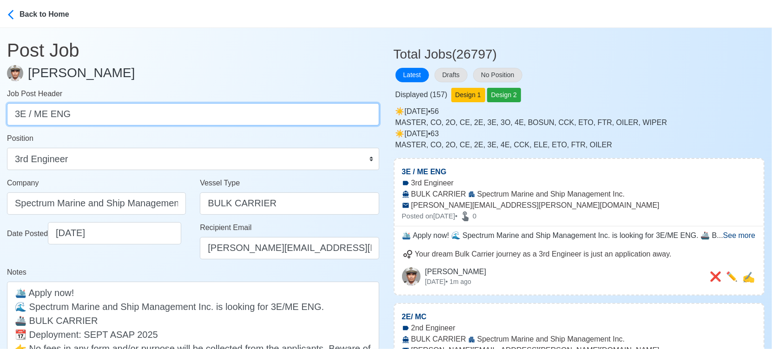
click at [101, 111] on input "3E / ME ENG" at bounding box center [193, 114] width 372 height 22
paste input "2M, BOSUN, ETO."
drag, startPoint x: 33, startPoint y: 112, endPoint x: 88, endPoint y: 114, distance: 54.4
click at [88, 114] on input "2M, BOSUN, ETO." at bounding box center [193, 114] width 372 height 22
type input "2M"
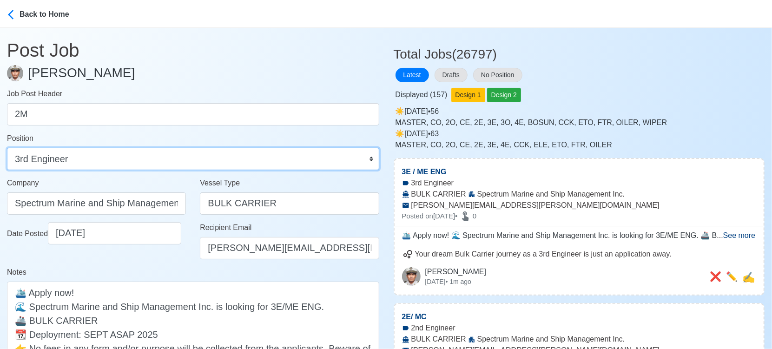
click at [102, 162] on select "Master Chief Officer 2nd Officer 3rd Officer Junior Officer Chief Engineer 2nd …" at bounding box center [193, 159] width 372 height 22
select select "2nd Officer"
click at [7, 148] on select "Master Chief Officer 2nd Officer 3rd Officer Junior Officer Chief Engineer 2nd …" at bounding box center [193, 159] width 372 height 22
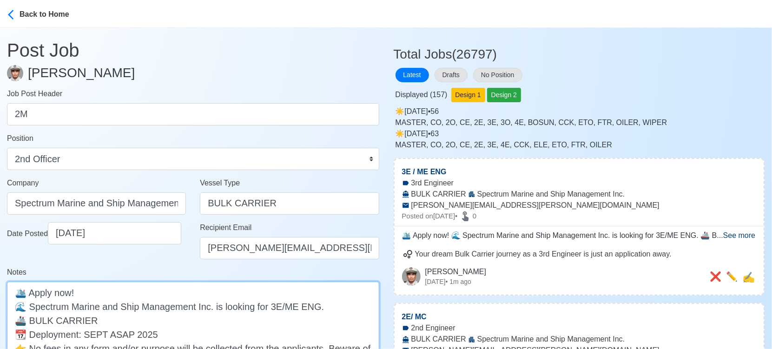
drag, startPoint x: 271, startPoint y: 306, endPoint x: 316, endPoint y: 303, distance: 44.7
click at [316, 303] on textarea "🛳️ Apply now! 🌊 Spectrum Marine and Ship Management Inc. is looking for 3E/ME E…" at bounding box center [193, 341] width 372 height 119
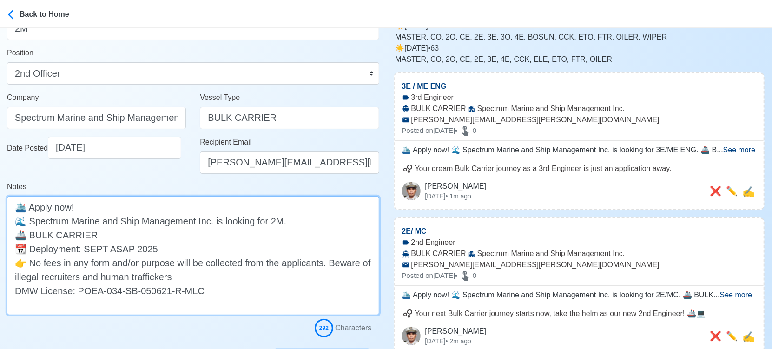
scroll to position [103, 0]
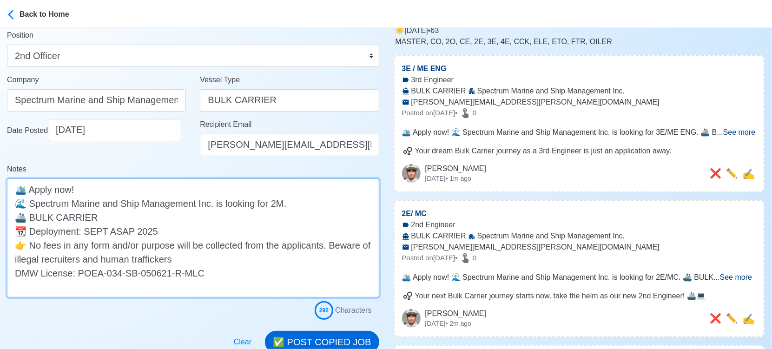
type textarea "🛳️ Apply now! 🌊 Spectrum Marine and Ship Management Inc. is looking for 2M. 🚢 B…"
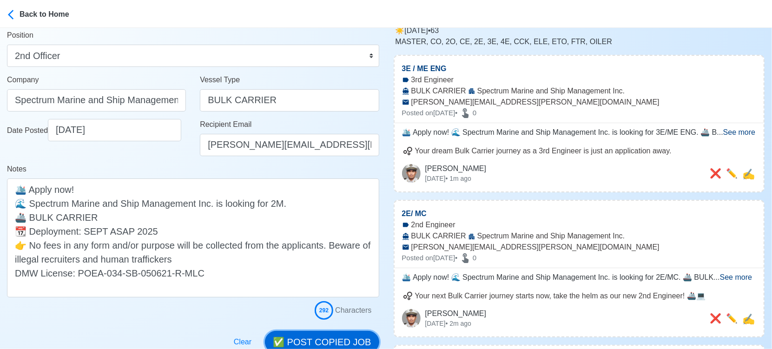
click at [345, 341] on button "✅ POST COPIED JOB" at bounding box center [322, 342] width 114 height 22
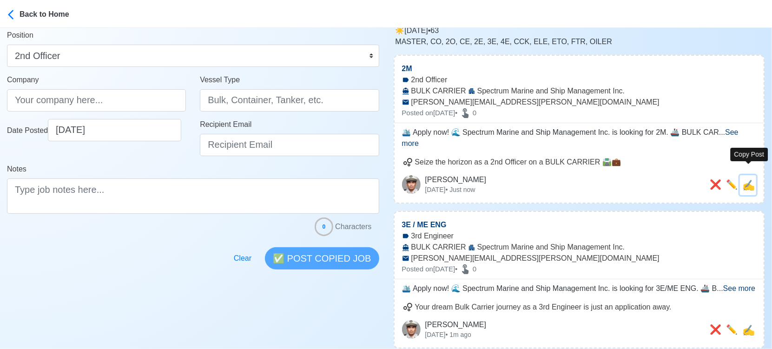
click at [746, 179] on span "✍️" at bounding box center [748, 185] width 13 height 12
type input "2M"
type input "Spectrum Marine and Ship Management Inc."
type input "BULK CARRIER"
type input "[PERSON_NAME][EMAIL_ADDRESS][PERSON_NAME][DOMAIN_NAME]"
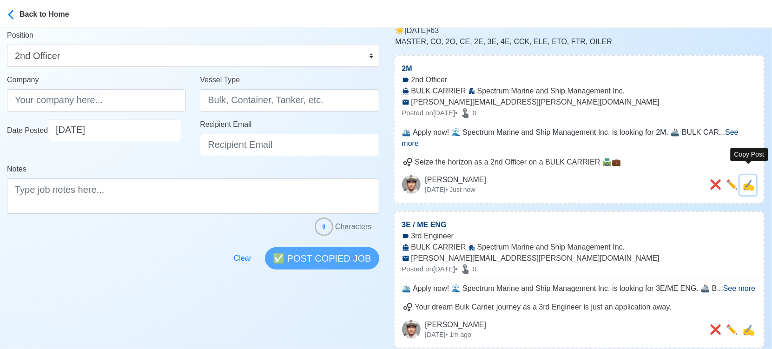
type textarea "🛳️ Apply now! 🌊 Spectrum Marine and Ship Management Inc. is looking for 2M. 🚢 B…"
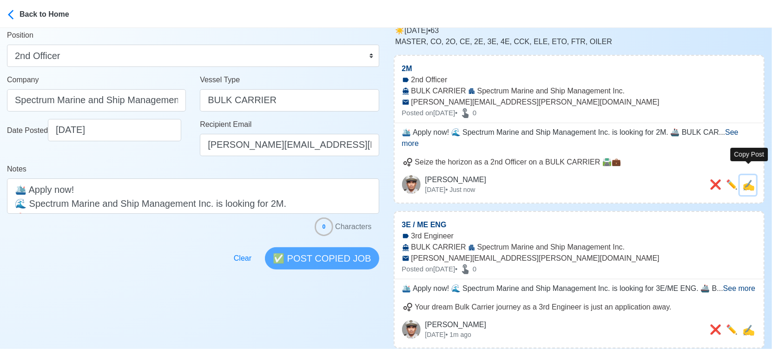
scroll to position [0, 0]
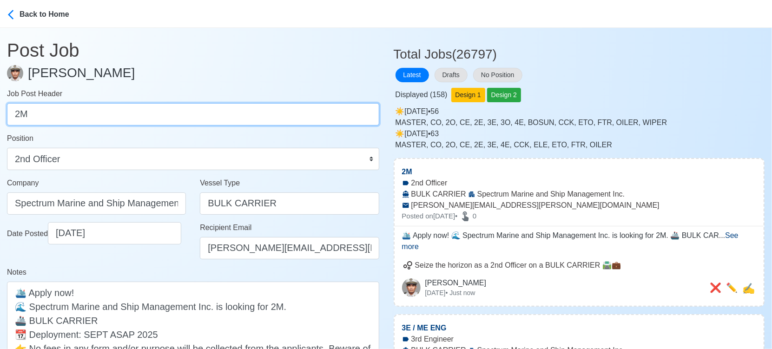
click at [161, 111] on input "2M" at bounding box center [193, 114] width 372 height 22
paste input "BOSUN, ETO."
click at [54, 110] on input "BOSUN, ETO." at bounding box center [193, 114] width 372 height 22
click at [55, 110] on input "BOSUN, ETO." at bounding box center [193, 114] width 372 height 22
type input "BOSUN"
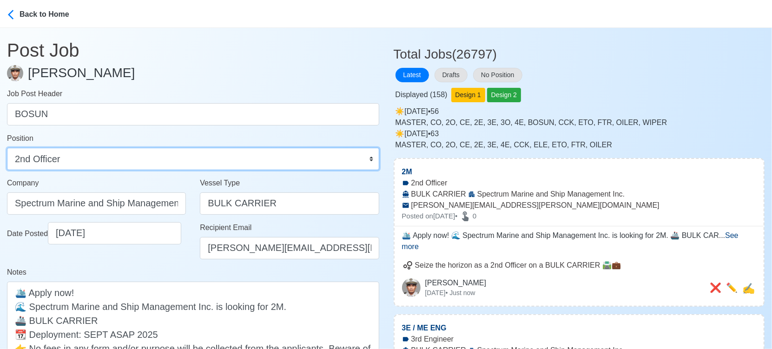
click at [98, 155] on select "Master Chief Officer 2nd Officer 3rd Officer Junior Officer Chief Engineer 2nd …" at bounding box center [193, 159] width 372 height 22
select select "Bosun"
click at [7, 148] on select "Master Chief Officer 2nd Officer 3rd Officer Junior Officer Chief Engineer 2nd …" at bounding box center [193, 159] width 372 height 22
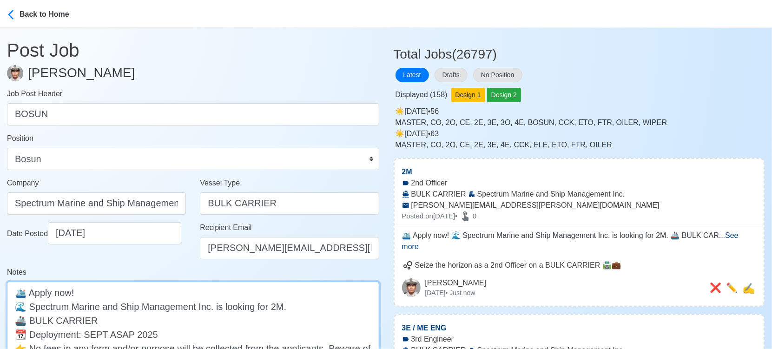
click at [279, 307] on textarea "🛳️ Apply now! 🌊 Spectrum Marine and Ship Management Inc. is looking for 2M. 🚢 B…" at bounding box center [193, 341] width 372 height 119
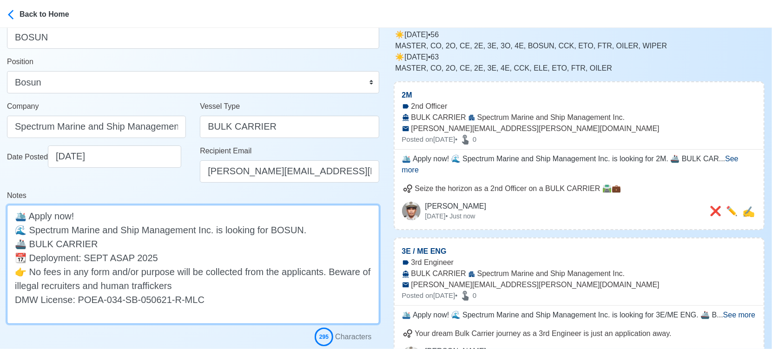
scroll to position [206, 0]
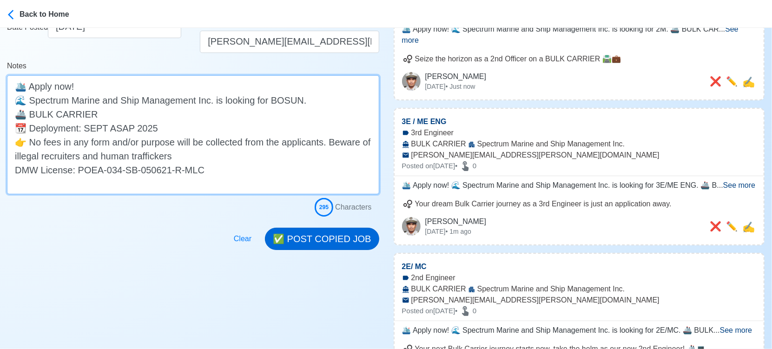
type textarea "🛳️ Apply now! 🌊 Spectrum Marine and Ship Management Inc. is looking for BOSUN. …"
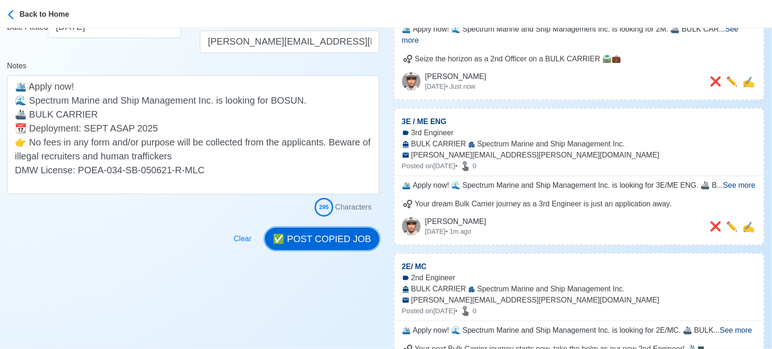
click at [334, 241] on button "✅ POST COPIED JOB" at bounding box center [322, 239] width 114 height 22
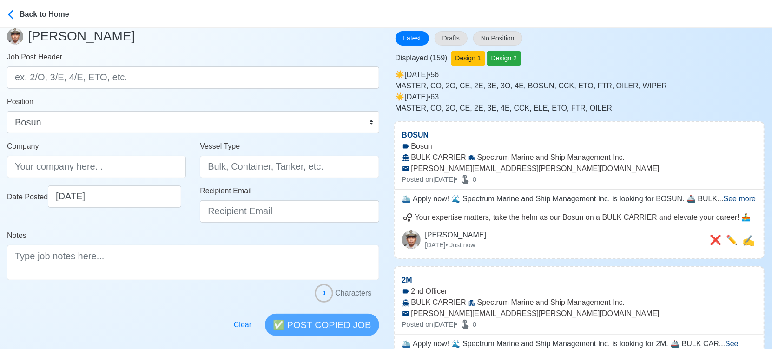
scroll to position [103, 0]
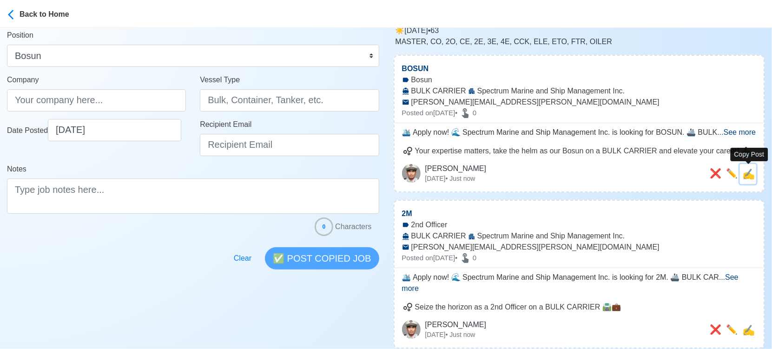
drag, startPoint x: 751, startPoint y: 177, endPoint x: 720, endPoint y: 170, distance: 31.3
click at [750, 177] on span "✍️" at bounding box center [748, 174] width 13 height 12
type input "BOSUN"
type input "Spectrum Marine and Ship Management Inc."
type input "BULK CARRIER"
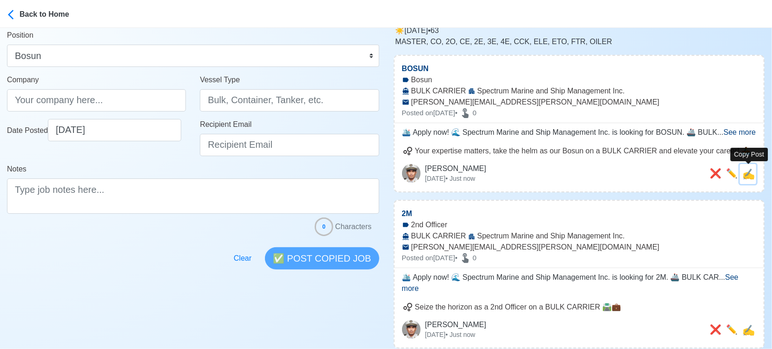
type input "[PERSON_NAME][EMAIL_ADDRESS][PERSON_NAME][DOMAIN_NAME]"
type textarea "🛳️ Apply now! 🌊 Spectrum Marine and Ship Management Inc. is looking for BOSUN. …"
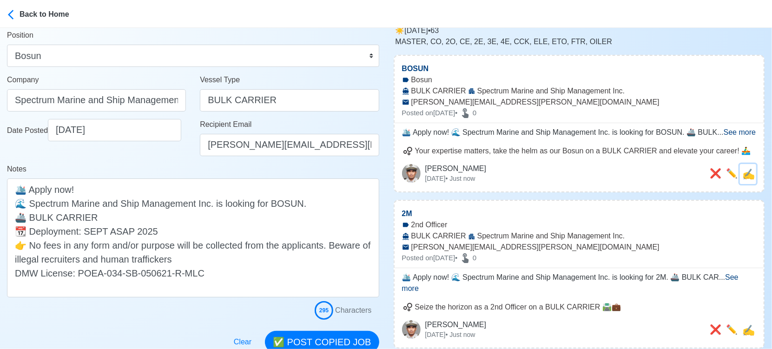
scroll to position [0, 0]
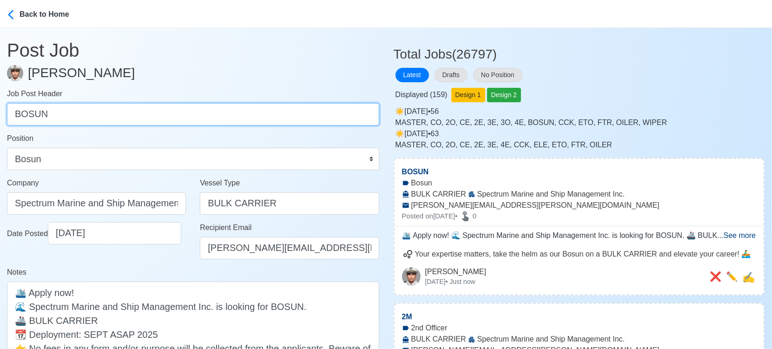
click at [203, 117] on input "BOSUN" at bounding box center [193, 114] width 372 height 22
paste input "ETO"
type input "ETO"
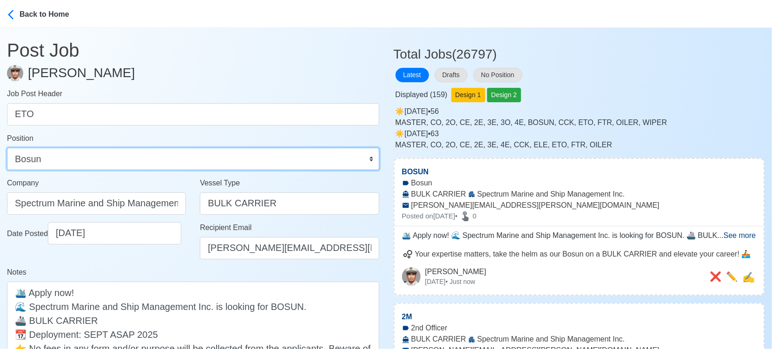
click at [151, 161] on select "Master Chief Officer 2nd Officer 3rd Officer Junior Officer Chief Engineer 2nd …" at bounding box center [193, 159] width 372 height 22
select select "ETO/ETR"
click at [7, 148] on select "Master Chief Officer 2nd Officer 3rd Officer Junior Officer Chief Engineer 2nd …" at bounding box center [193, 159] width 372 height 22
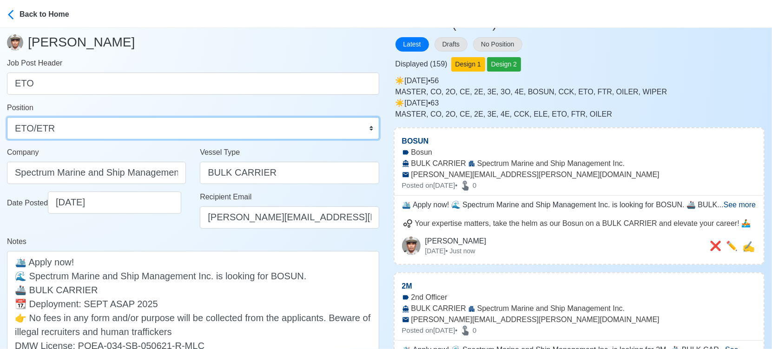
scroll to position [103, 0]
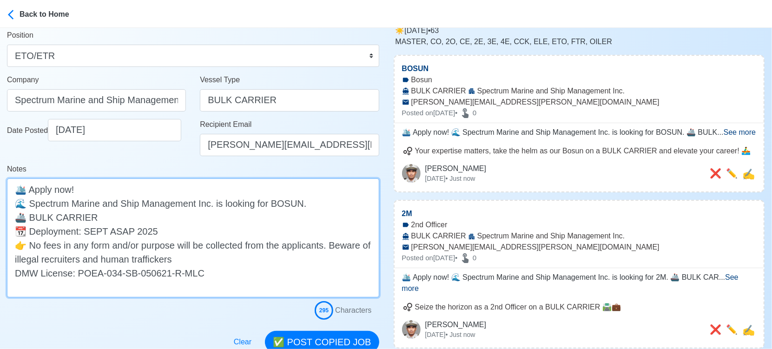
click at [288, 203] on textarea "🛳️ Apply now! 🌊 Spectrum Marine and Ship Management Inc. is looking for BOSUN. …" at bounding box center [193, 237] width 372 height 119
paste textarea "ETO"
type textarea "🛳️ Apply now! 🌊 Spectrum Marine and Ship Management Inc. is looking for ETO. 🚢 …"
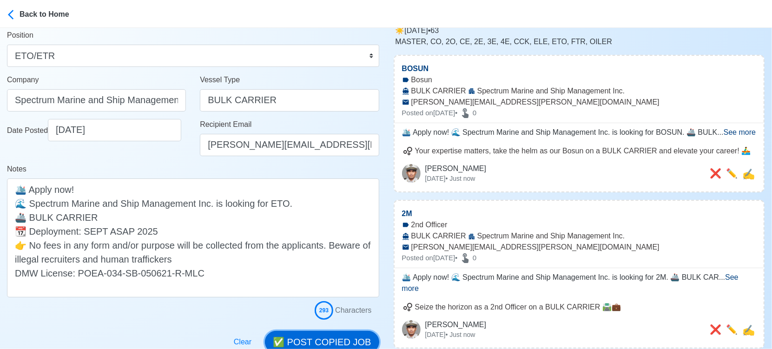
click at [347, 342] on button "✅ POST COPIED JOB" at bounding box center [322, 342] width 114 height 22
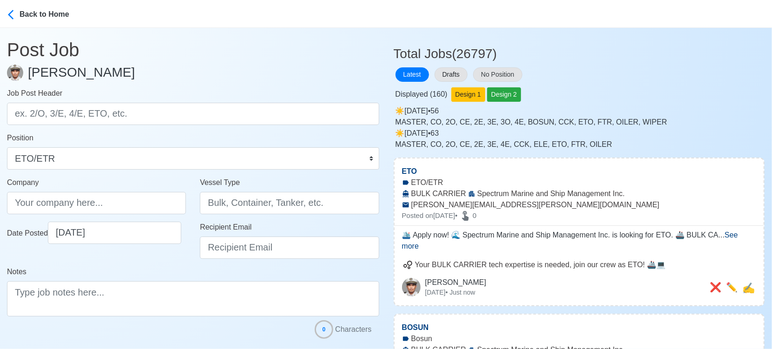
scroll to position [0, 0]
click at [459, 75] on button "Drafts" at bounding box center [450, 75] width 33 height 14
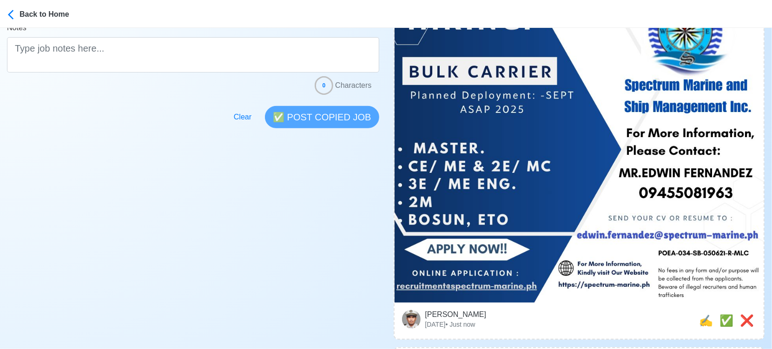
scroll to position [309, 0]
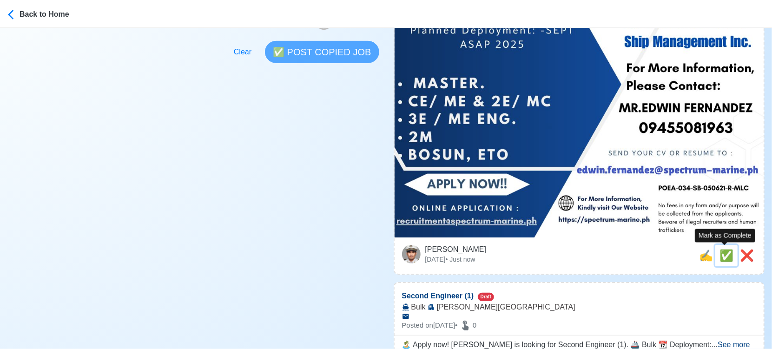
click at [720, 255] on span "✅" at bounding box center [726, 255] width 14 height 13
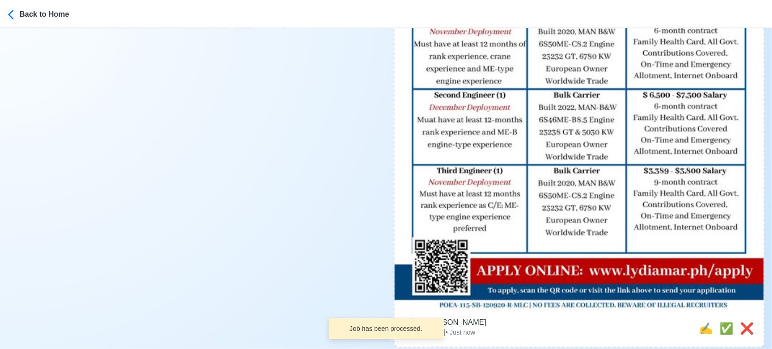
scroll to position [516, 0]
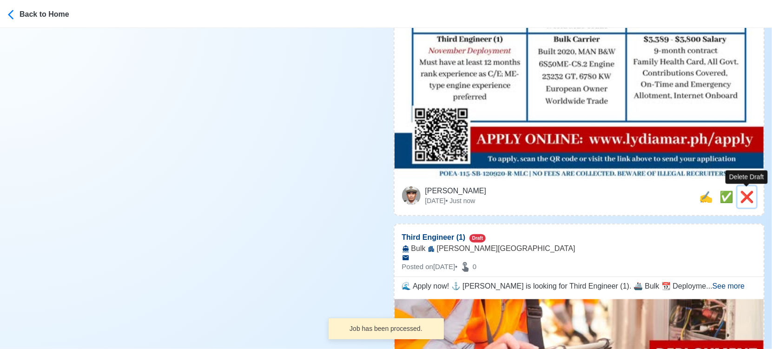
click at [744, 200] on span "❌" at bounding box center [747, 196] width 14 height 13
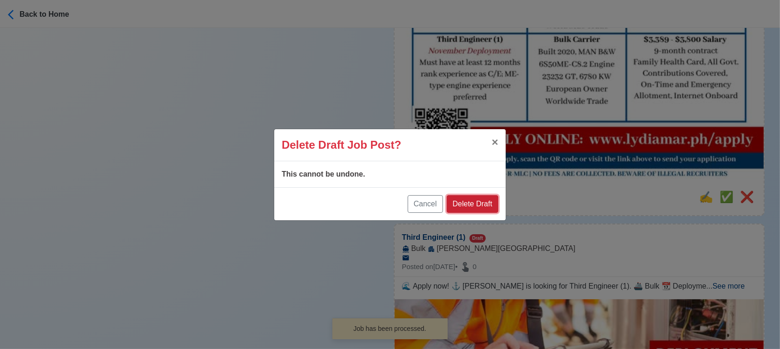
click at [487, 207] on button "Delete Draft" at bounding box center [472, 204] width 52 height 18
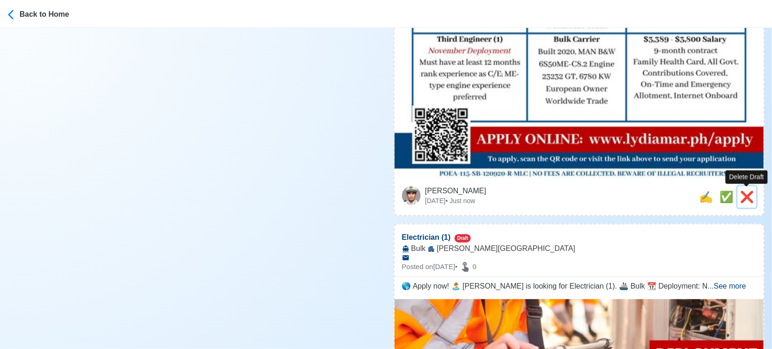
click at [743, 196] on span "❌" at bounding box center [747, 196] width 14 height 13
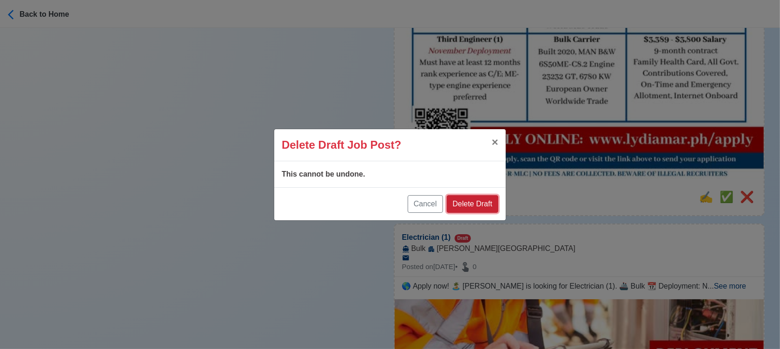
click at [479, 205] on button "Delete Draft" at bounding box center [472, 204] width 52 height 18
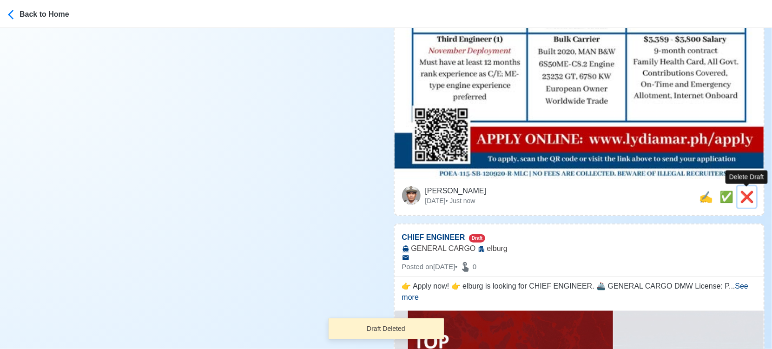
click at [746, 197] on span "❌" at bounding box center [747, 196] width 14 height 13
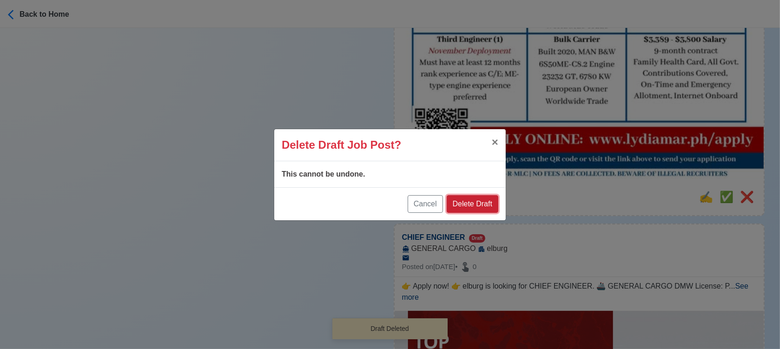
click at [484, 207] on button "Delete Draft" at bounding box center [472, 204] width 52 height 18
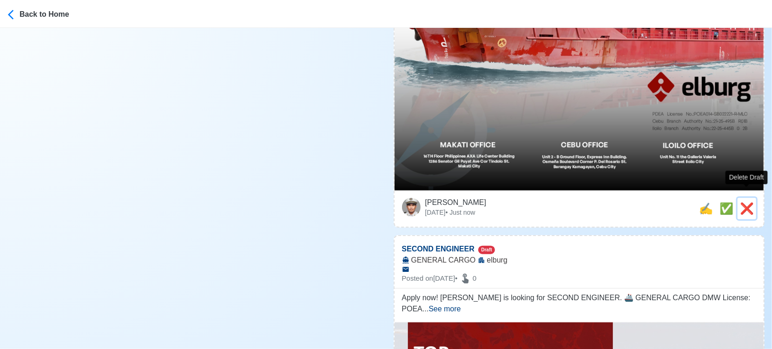
click at [747, 202] on span "❌" at bounding box center [747, 208] width 14 height 13
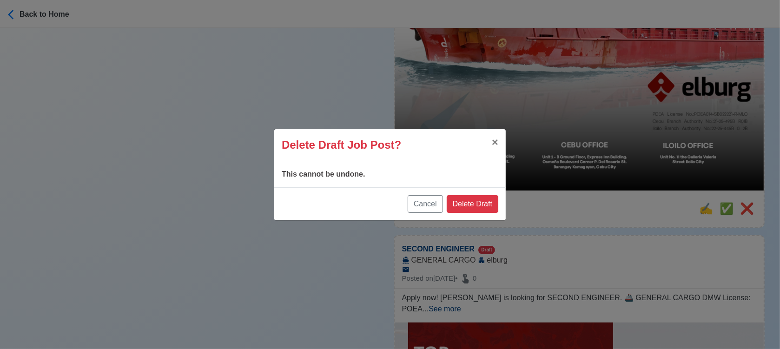
click at [486, 192] on div "Cancel Delete Draft" at bounding box center [389, 203] width 231 height 33
click at [486, 203] on button "Delete Draft" at bounding box center [472, 204] width 52 height 18
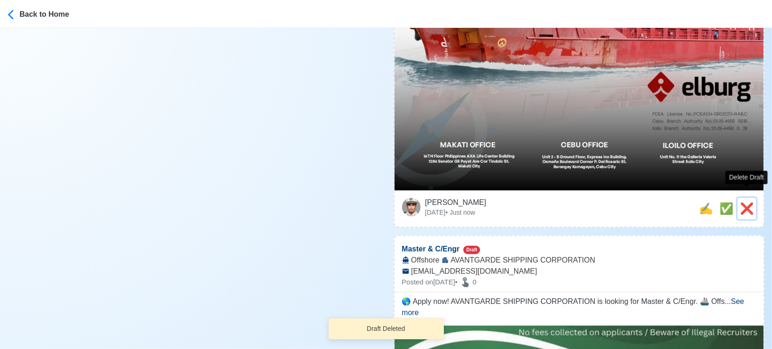
click at [746, 202] on span "❌" at bounding box center [747, 208] width 14 height 13
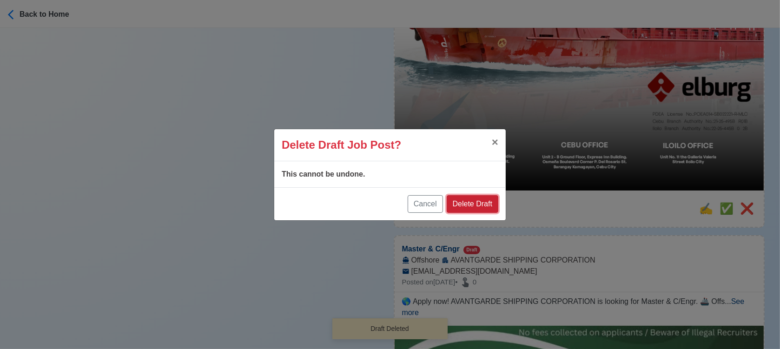
click at [475, 205] on button "Delete Draft" at bounding box center [472, 204] width 52 height 18
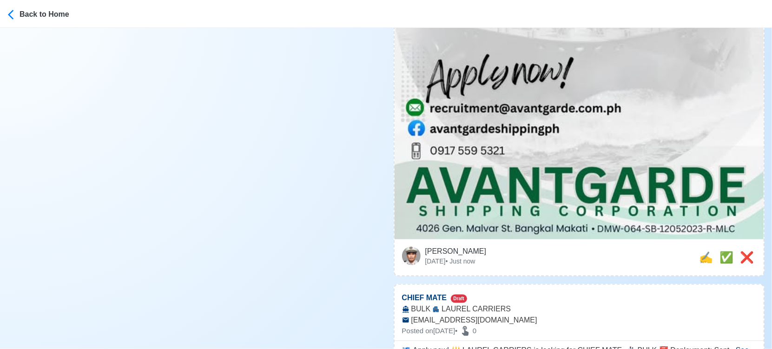
scroll to position [671, 0]
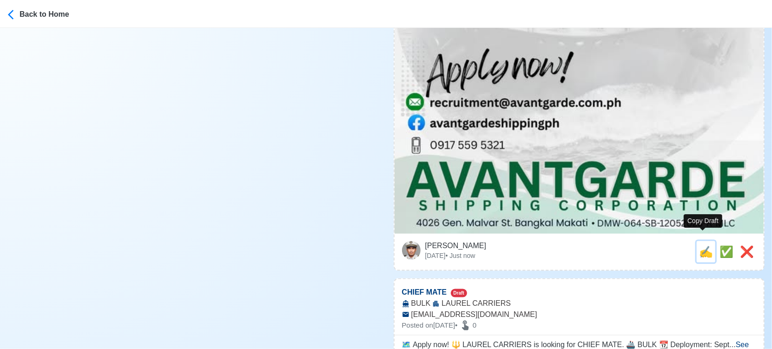
drag, startPoint x: 699, startPoint y: 243, endPoint x: 375, endPoint y: 204, distance: 326.6
click at [699, 245] on span "✍️" at bounding box center [706, 251] width 14 height 13
type input "Master & C/Engr"
select select
type input "AVANTGARDE SHIPPING CORPORATION"
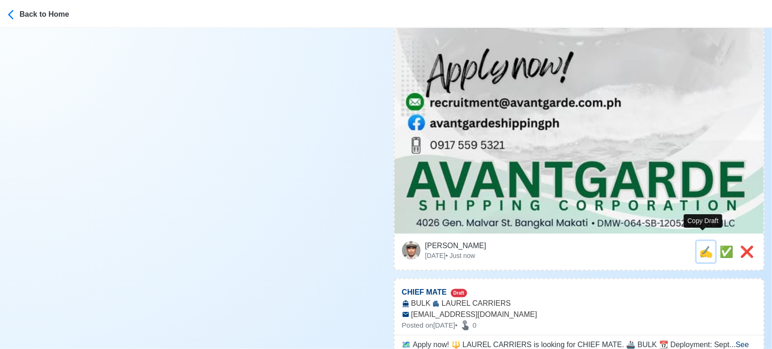
type input "Offshore"
type input "[EMAIL_ADDRESS][DOMAIN_NAME]"
type textarea "🌎 Apply now! AVANTGARDE SHIPPING CORPORATION is looking for Master & C/Engr. 🚢 …"
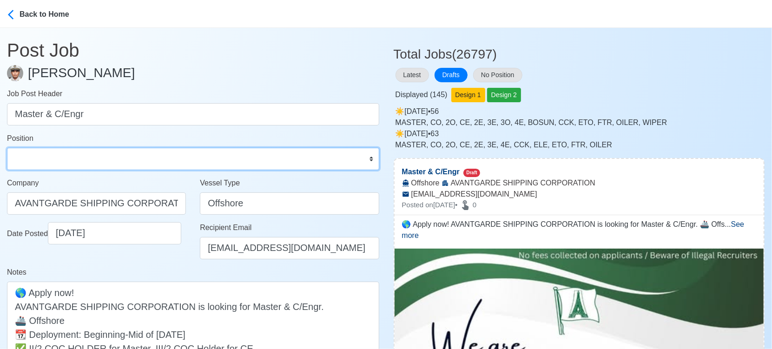
click at [92, 161] on select "Master Chief Officer 2nd Officer 3rd Officer Junior Officer Chief Engineer 2nd …" at bounding box center [193, 159] width 372 height 22
select select "Master"
click at [7, 148] on select "Master Chief Officer 2nd Officer 3rd Officer Junior Officer Chief Engineer 2nd …" at bounding box center [193, 159] width 372 height 22
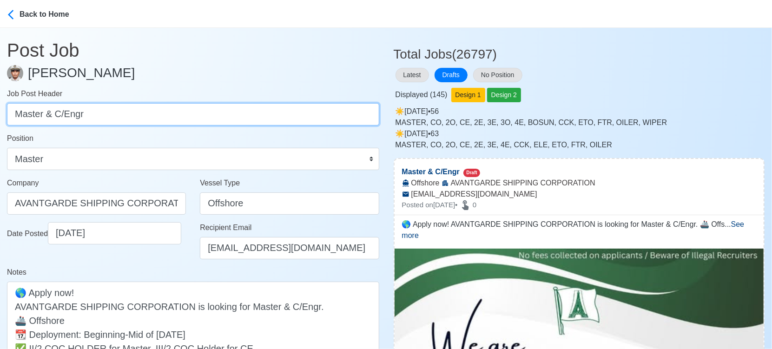
drag, startPoint x: 53, startPoint y: 113, endPoint x: 153, endPoint y: 120, distance: 99.6
click at [152, 120] on input "Master & C/Engr" at bounding box center [193, 114] width 372 height 22
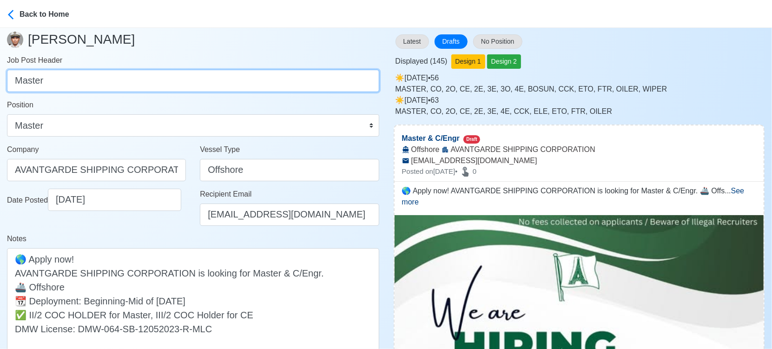
scroll to position [52, 0]
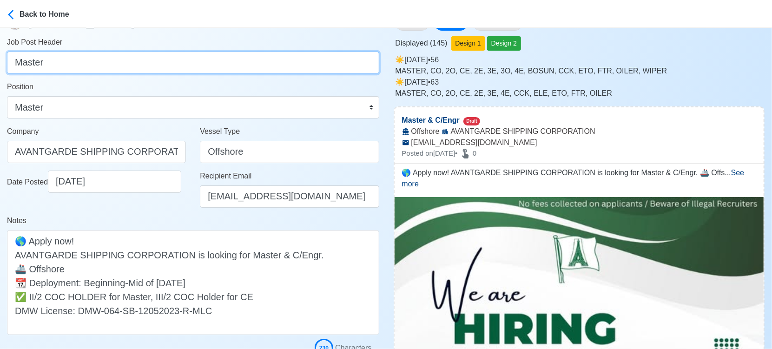
type input "Master"
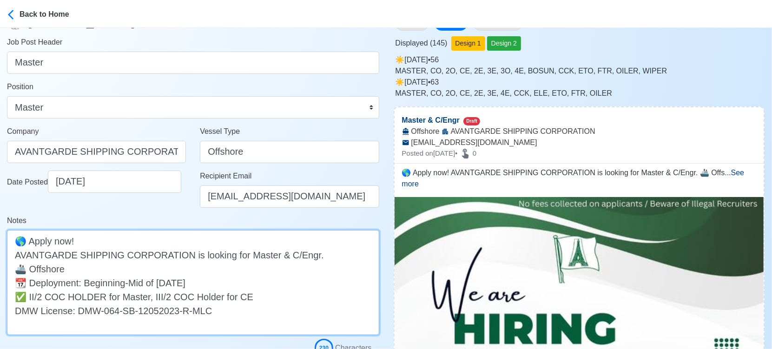
drag, startPoint x: 281, startPoint y: 256, endPoint x: 307, endPoint y: 255, distance: 26.1
click at [307, 255] on textarea "🌎 Apply now! AVANTGARDE SHIPPING CORPORATION is looking for Master & C/Engr. 🚢 …" at bounding box center [193, 282] width 372 height 105
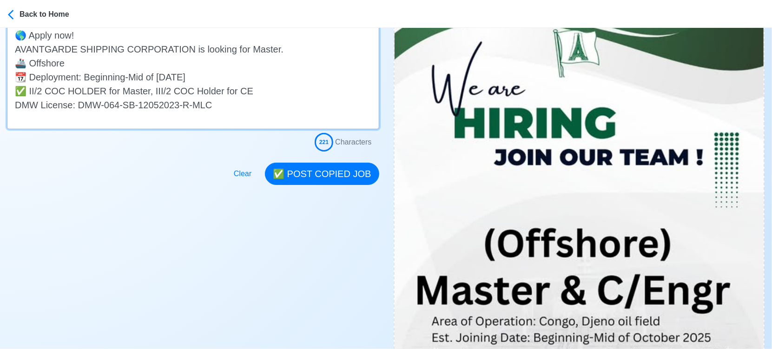
scroll to position [258, 0]
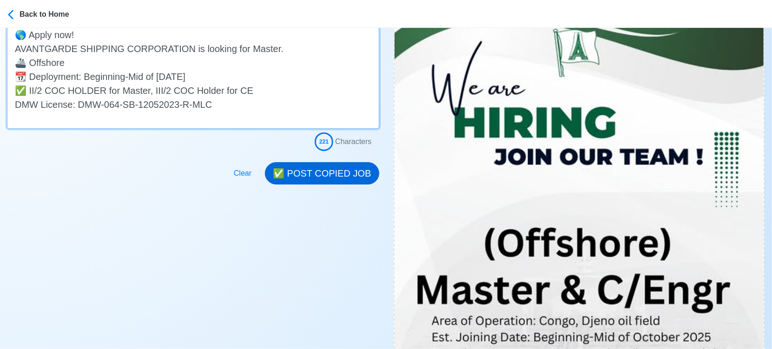
type textarea "🌎 Apply now! AVANTGARDE SHIPPING CORPORATION is looking for Master. 🚢 Offshore …"
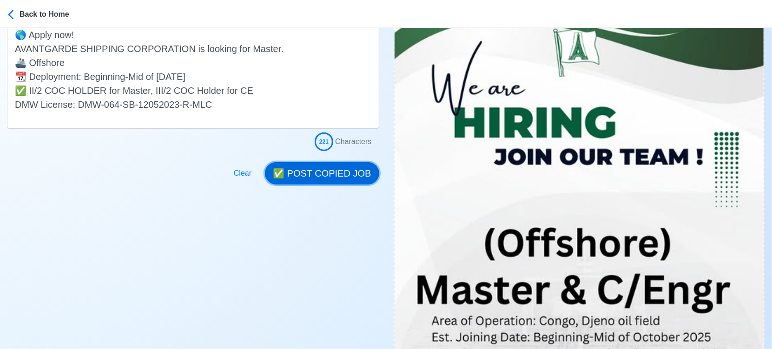
click at [334, 171] on button "✅ POST COPIED JOB" at bounding box center [322, 173] width 114 height 22
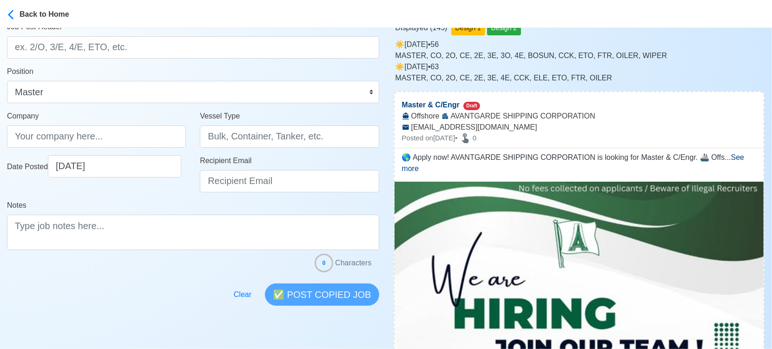
scroll to position [0, 0]
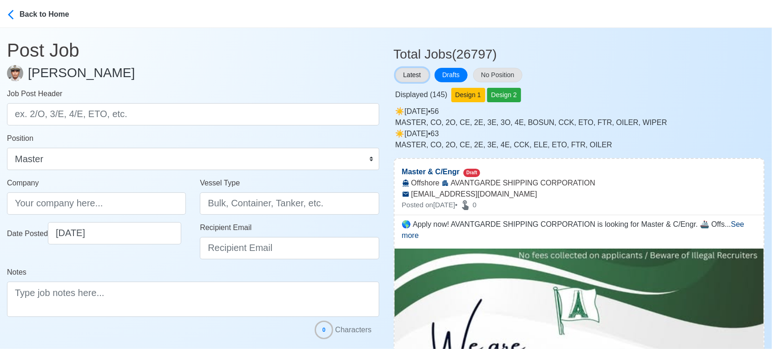
click at [406, 78] on button "Latest" at bounding box center [411, 75] width 33 height 14
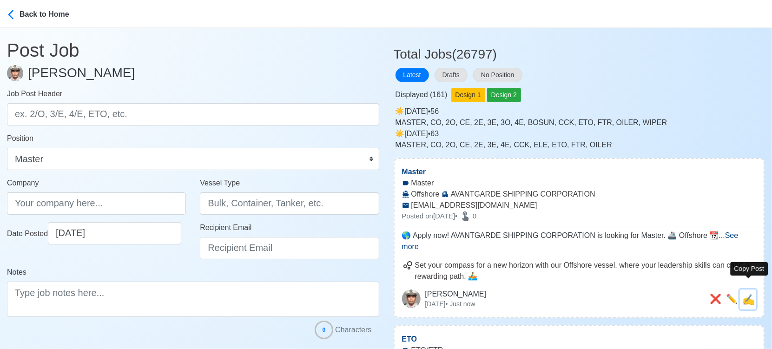
drag, startPoint x: 751, startPoint y: 288, endPoint x: 649, endPoint y: 261, distance: 105.6
click at [751, 294] on span "✍️" at bounding box center [748, 300] width 13 height 12
type input "Master"
type input "AVANTGARDE SHIPPING CORPORATION"
type input "Offshore"
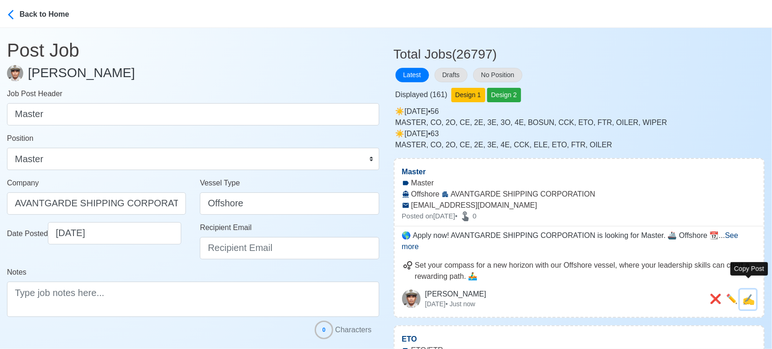
type input "[EMAIL_ADDRESS][DOMAIN_NAME]"
type textarea "🌎 Apply now! AVANTGARDE SHIPPING CORPORATION is looking for Master. 🚢 Offshore …"
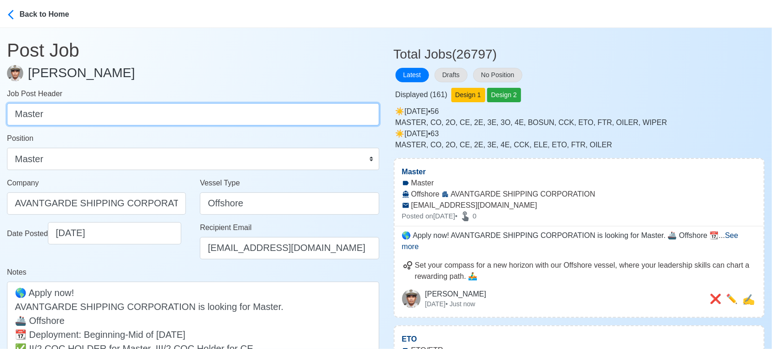
click at [103, 117] on input "Master" at bounding box center [193, 114] width 372 height 22
paste input "C/Engr"
type input "C/Engr"
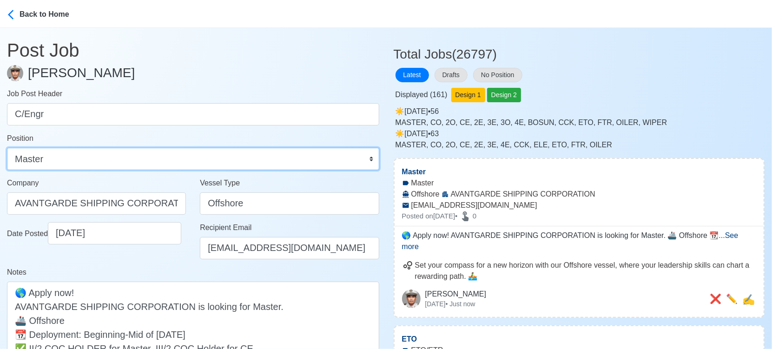
click at [62, 162] on select "Master Chief Officer 2nd Officer 3rd Officer Junior Officer Chief Engineer 2nd …" at bounding box center [193, 159] width 372 height 22
select select "Chief Engineer"
click at [7, 148] on select "Master Chief Officer 2nd Officer 3rd Officer Junior Officer Chief Engineer 2nd …" at bounding box center [193, 159] width 372 height 22
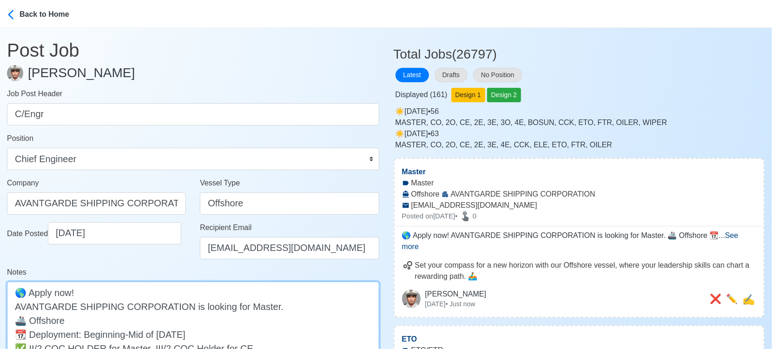
click at [251, 306] on textarea "🌎 Apply now! AVANTGARDE SHIPPING CORPORATION is looking for Master. 🚢 Offshore …" at bounding box center [193, 334] width 372 height 105
paste textarea "C/Eng"
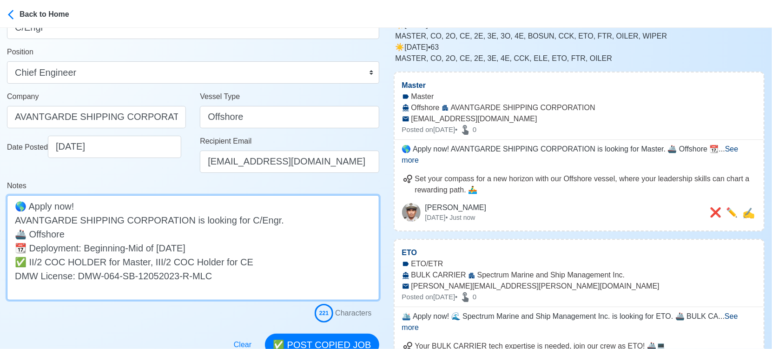
scroll to position [155, 0]
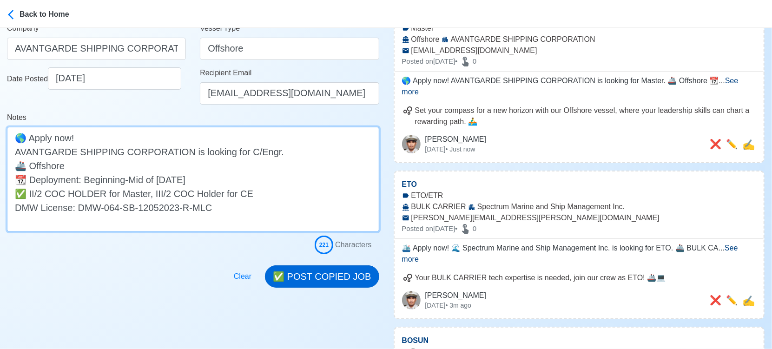
type textarea "🌎 Apply now! AVANTGARDE SHIPPING CORPORATION is looking for C/Engr. 🚢 Offshore …"
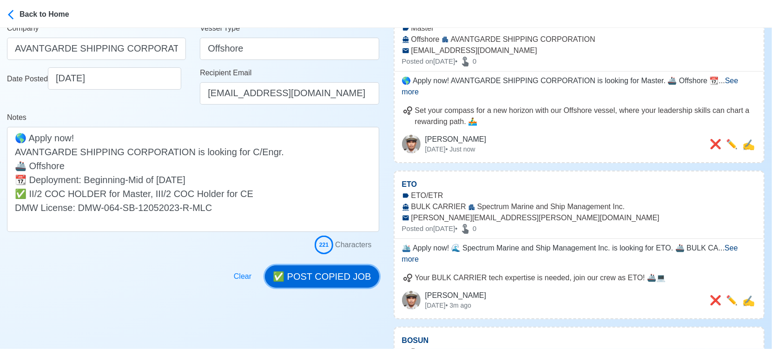
click at [341, 279] on button "✅ POST COPIED JOB" at bounding box center [322, 276] width 114 height 22
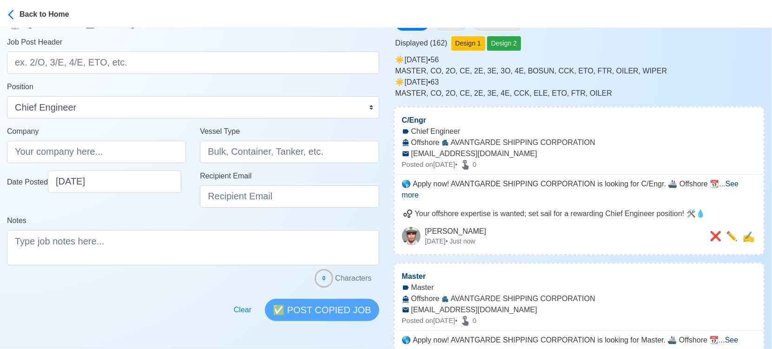
scroll to position [0, 0]
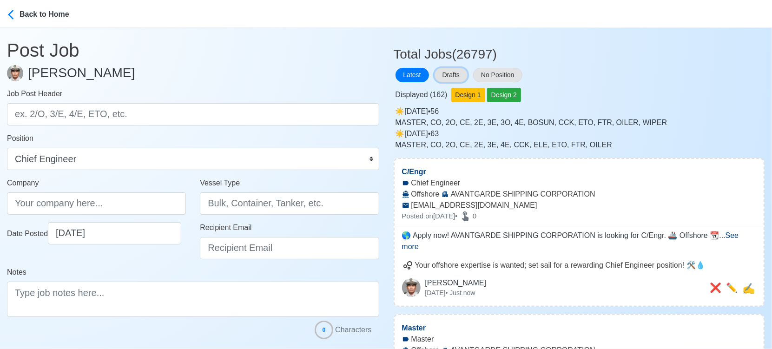
click at [456, 76] on button "Drafts" at bounding box center [450, 75] width 33 height 14
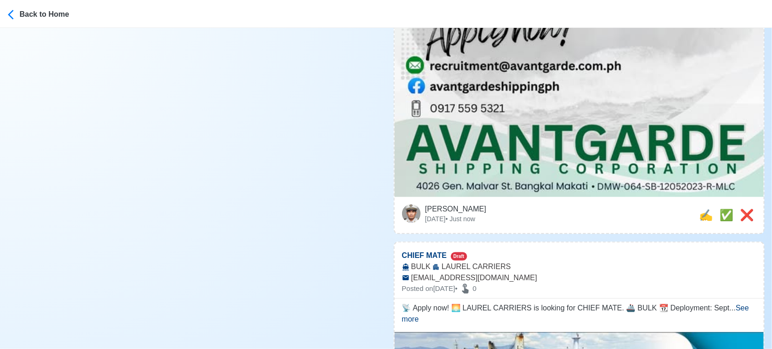
scroll to position [722, 0]
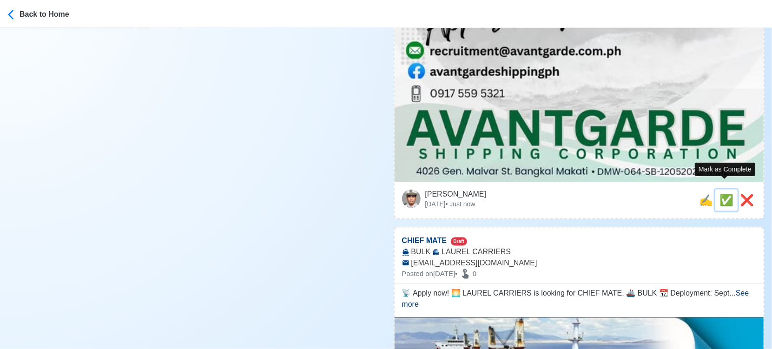
click at [726, 194] on span "✅" at bounding box center [726, 200] width 14 height 13
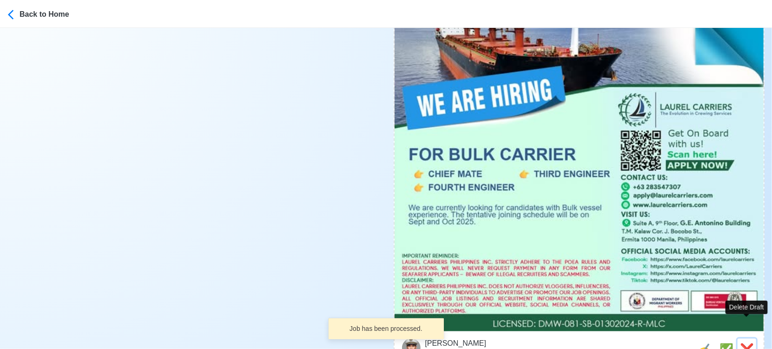
click at [746, 343] on span "❌" at bounding box center [747, 349] width 14 height 13
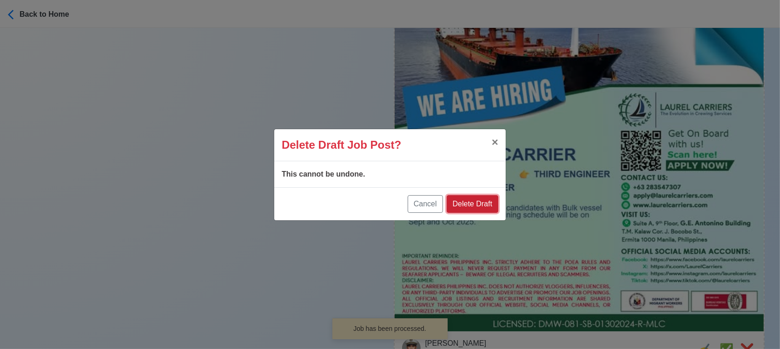
click at [476, 207] on button "Delete Draft" at bounding box center [472, 204] width 52 height 18
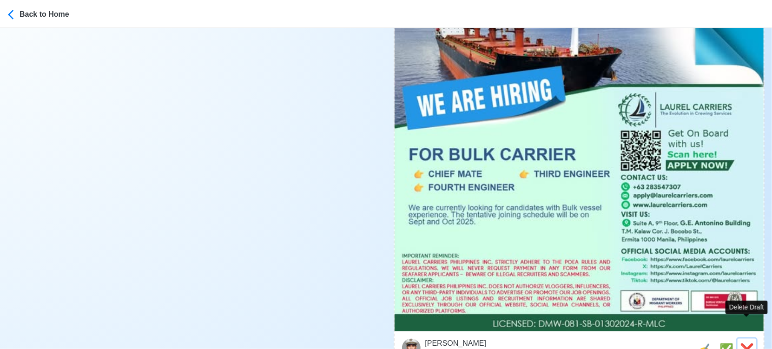
click at [748, 343] on span "❌" at bounding box center [747, 349] width 14 height 13
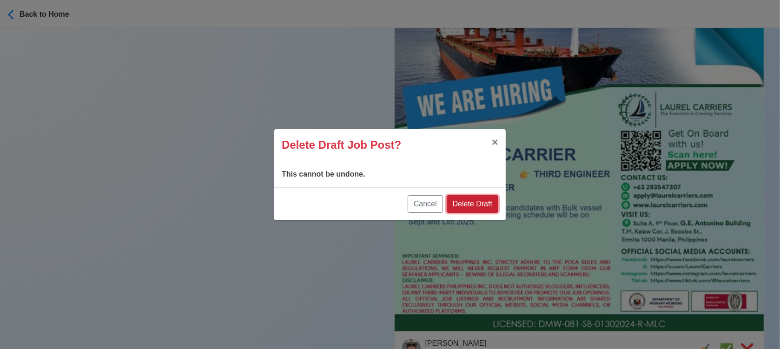
click at [481, 203] on button "Delete Draft" at bounding box center [472, 204] width 52 height 18
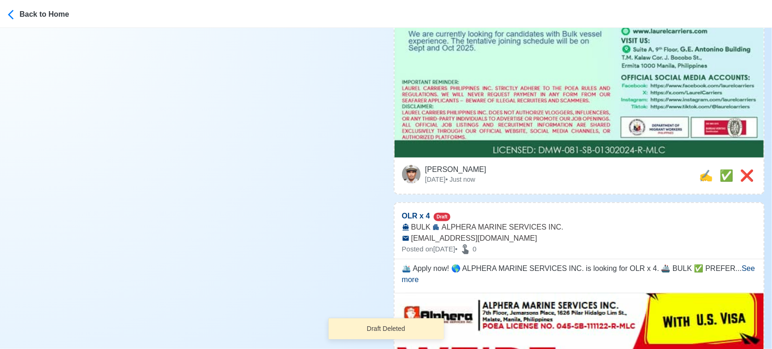
scroll to position [413, 0]
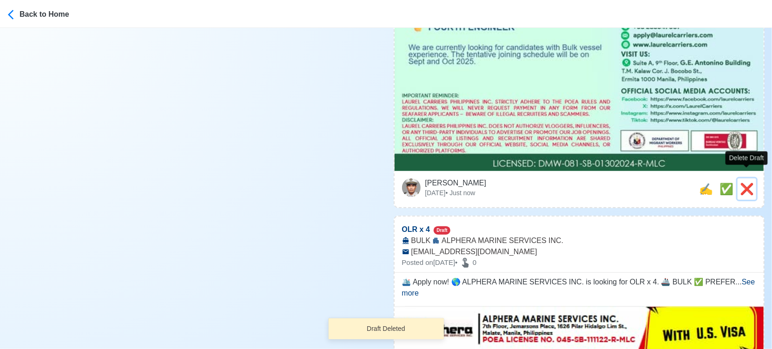
click at [751, 183] on span "❌" at bounding box center [747, 189] width 14 height 13
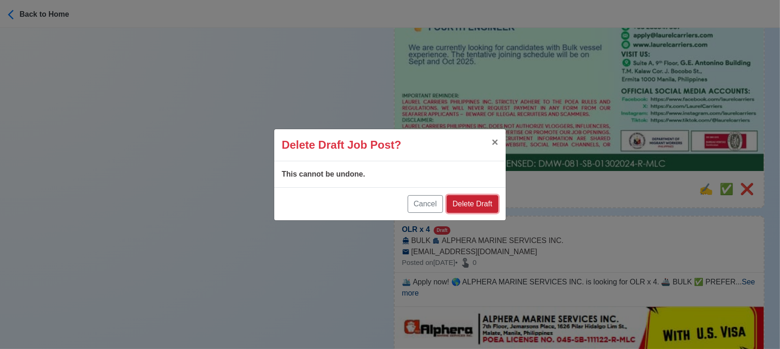
click at [476, 199] on button "Delete Draft" at bounding box center [472, 204] width 52 height 18
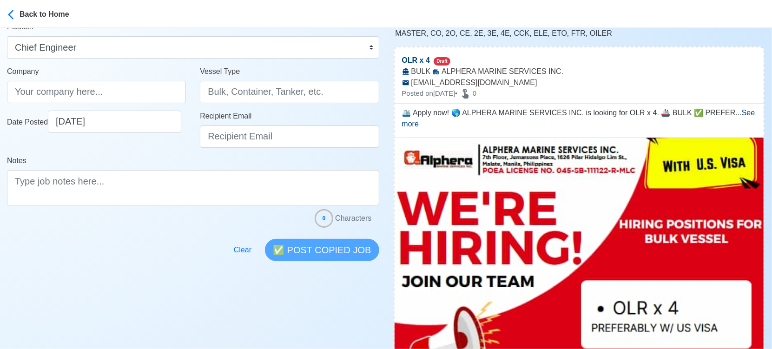
scroll to position [206, 0]
